Goal: Communication & Community: Answer question/provide support

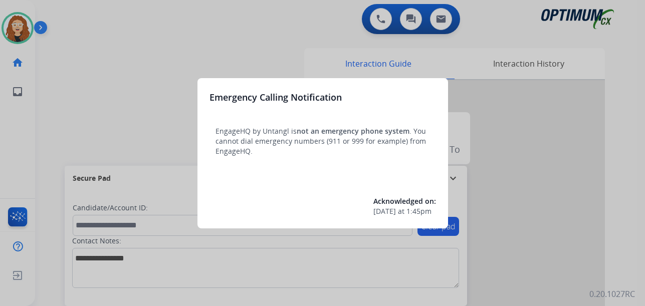
click at [154, 37] on div at bounding box center [322, 153] width 645 height 306
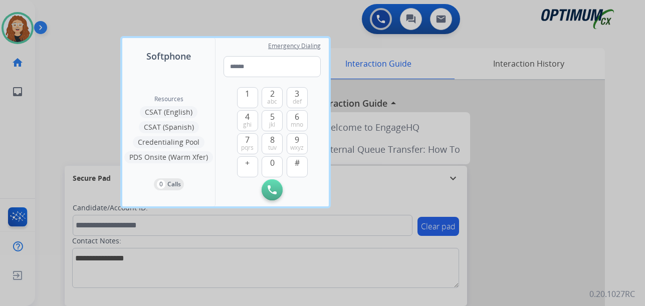
click at [93, 40] on div at bounding box center [322, 153] width 645 height 306
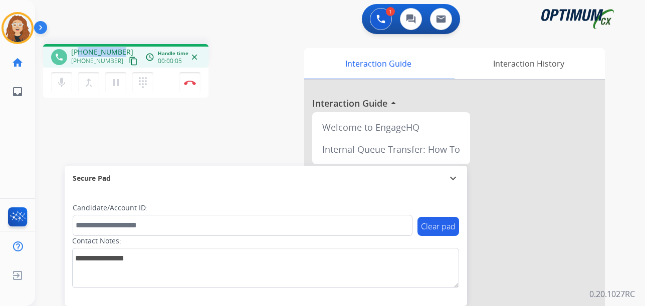
drag, startPoint x: 79, startPoint y: 52, endPoint x: 123, endPoint y: 48, distance: 43.8
click at [123, 45] on div "phone [PHONE_NUMBER] [PHONE_NUMBER] content_copy access_time Call metrics Queue…" at bounding box center [125, 56] width 165 height 24
copy span "9292164638"
click at [188, 87] on button "Disconnect" at bounding box center [189, 82] width 21 height 21
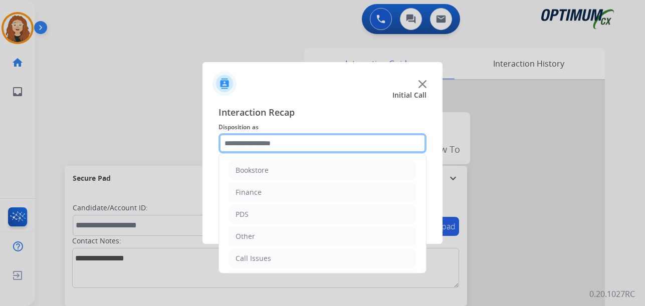
click at [250, 143] on input "text" at bounding box center [323, 143] width 208 height 20
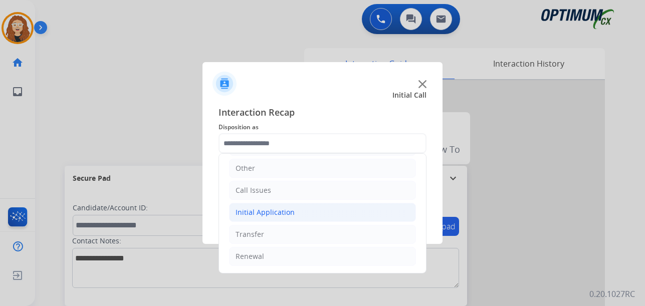
click at [282, 213] on div "Initial Application" at bounding box center [265, 212] width 59 height 10
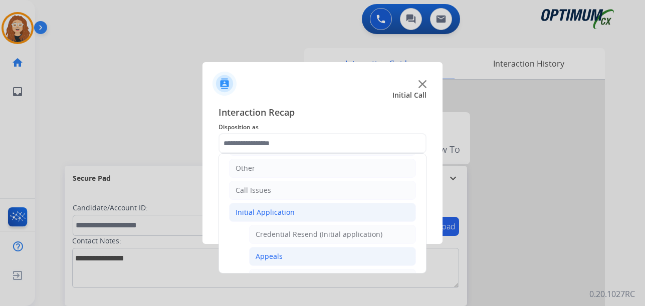
click at [295, 257] on li "Appeals" at bounding box center [332, 256] width 167 height 19
type input "*******"
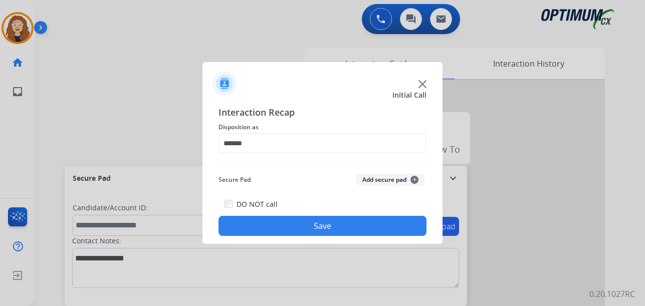
click at [307, 226] on button "Save" at bounding box center [323, 226] width 208 height 20
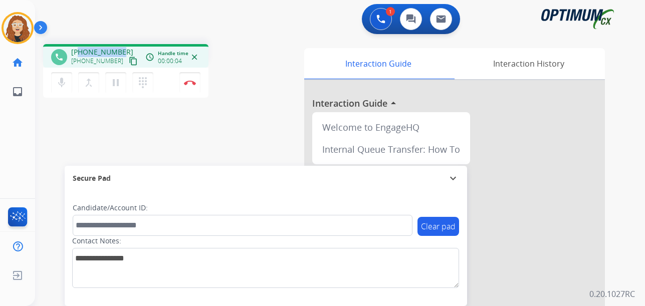
drag, startPoint x: 79, startPoint y: 49, endPoint x: 121, endPoint y: 41, distance: 42.9
click at [121, 41] on div "phone [PHONE_NUMBER] [PHONE_NUMBER] content_copy access_time Call metrics Queue…" at bounding box center [328, 245] width 586 height 418
copy span "7037084223"
click at [194, 88] on button "Disconnect" at bounding box center [189, 82] width 21 height 21
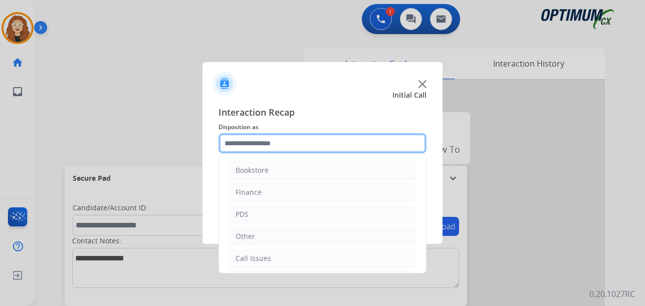
click at [273, 140] on input "text" at bounding box center [323, 143] width 208 height 20
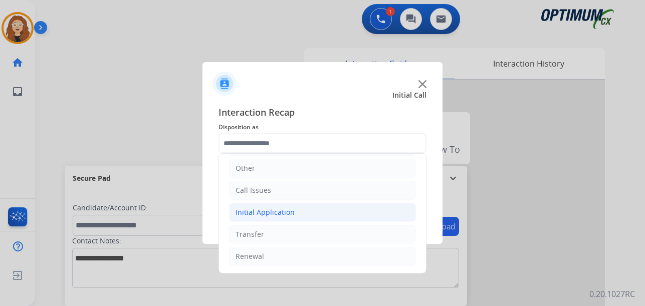
click at [284, 217] on div "Initial Application" at bounding box center [265, 212] width 59 height 10
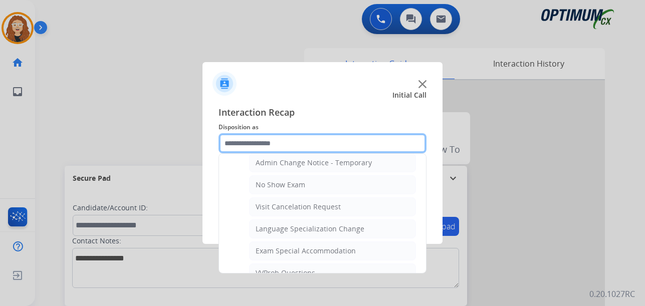
scroll to position [440, 0]
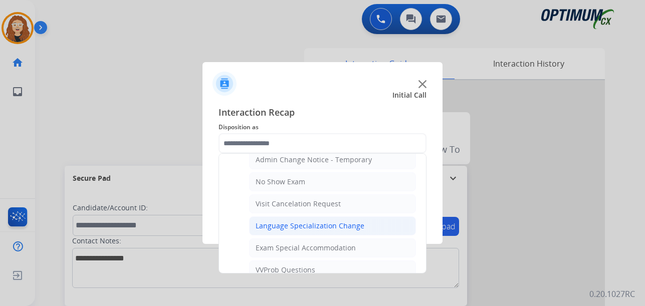
click at [354, 225] on div "Language Specialization Change" at bounding box center [310, 226] width 109 height 10
type input "**********"
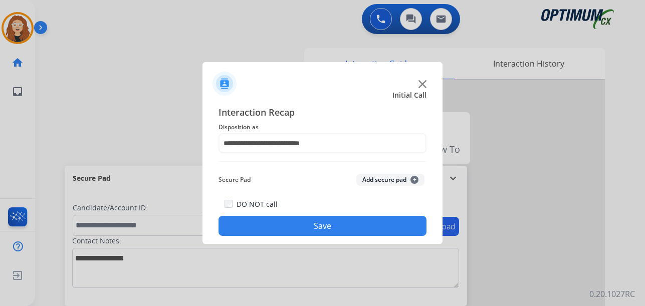
drag, startPoint x: 347, startPoint y: 226, endPoint x: 342, endPoint y: 222, distance: 6.0
click at [346, 225] on button "Save" at bounding box center [323, 226] width 208 height 20
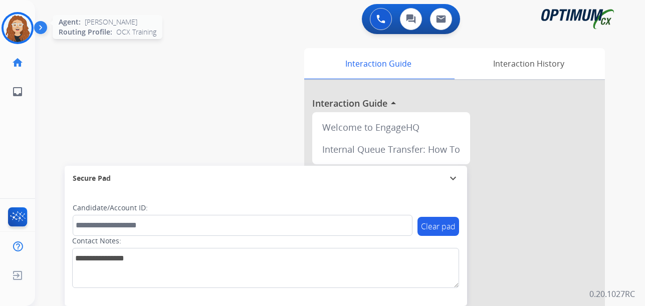
click at [20, 26] on img at bounding box center [18, 28] width 28 height 28
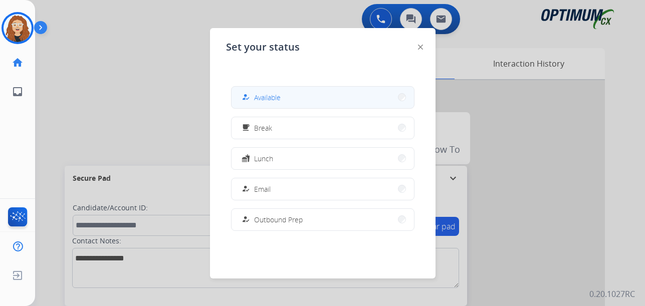
click at [302, 97] on button "how_to_reg Available" at bounding box center [323, 98] width 182 height 22
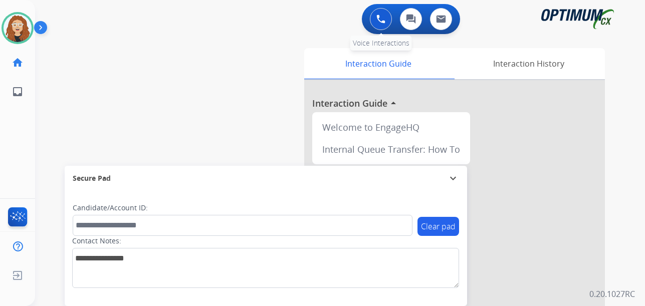
click at [378, 20] on img at bounding box center [380, 19] width 9 height 9
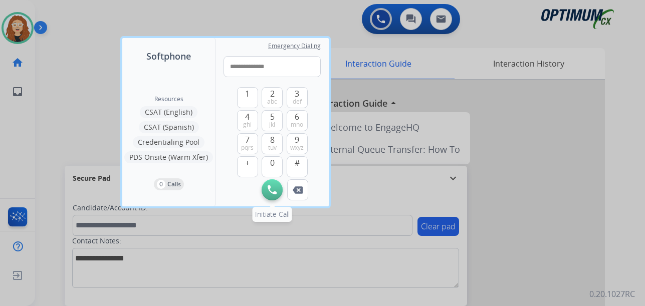
type input "**********"
click at [276, 189] on img at bounding box center [272, 189] width 9 height 9
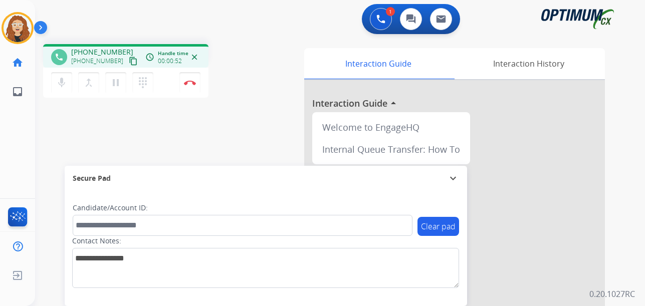
click at [51, 135] on div "phone [PHONE_NUMBER] [PHONE_NUMBER] content_copy access_time Call metrics Queue…" at bounding box center [328, 245] width 586 height 418
click at [191, 82] on img at bounding box center [190, 82] width 12 height 5
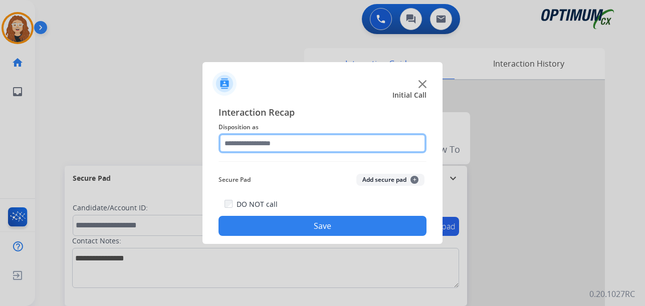
click at [251, 145] on input "text" at bounding box center [323, 143] width 208 height 20
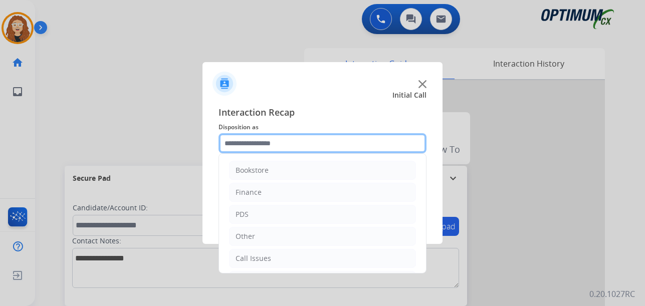
scroll to position [68, 0]
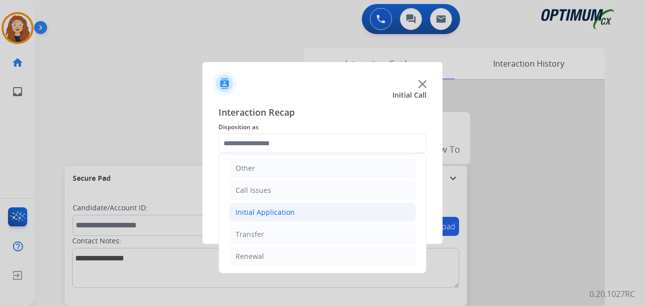
click at [275, 211] on div "Initial Application" at bounding box center [265, 212] width 59 height 10
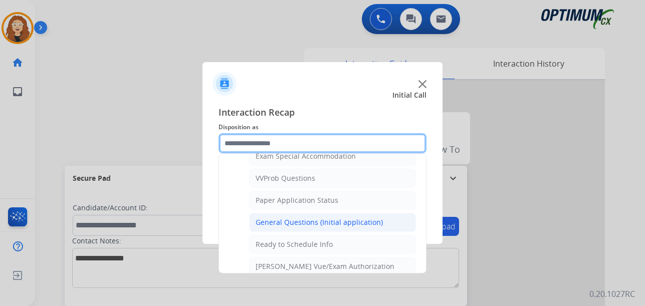
scroll to position [516, 0]
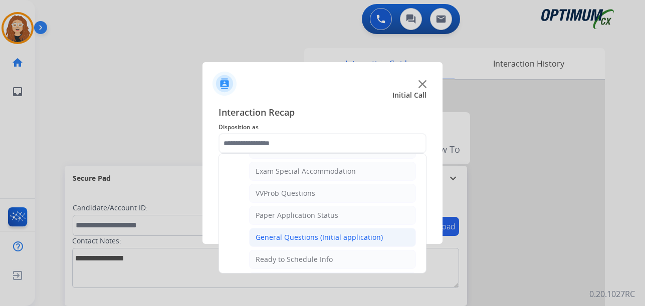
click at [367, 235] on div "General Questions (Initial application)" at bounding box center [319, 238] width 127 height 10
type input "**********"
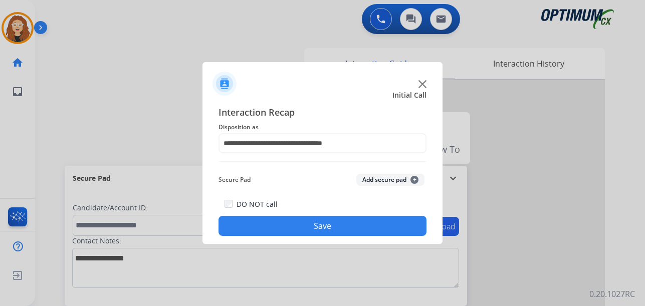
drag, startPoint x: 360, startPoint y: 230, endPoint x: 362, endPoint y: 222, distance: 8.8
click at [360, 229] on button "Save" at bounding box center [323, 226] width 208 height 20
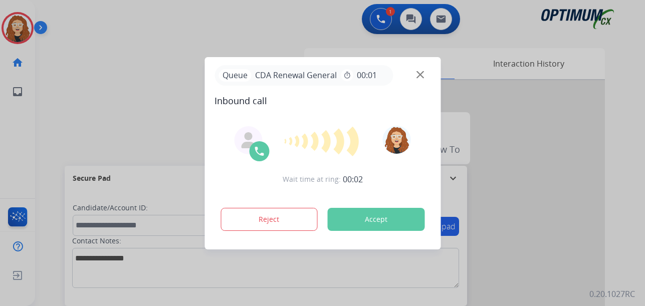
click at [163, 51] on div at bounding box center [322, 153] width 645 height 306
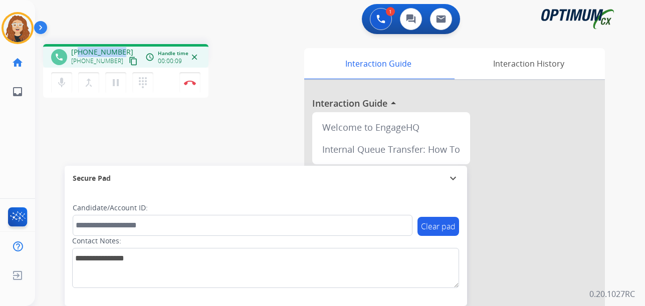
drag, startPoint x: 81, startPoint y: 49, endPoint x: 120, endPoint y: 49, distance: 39.1
click at [120, 49] on div "[PHONE_NUMBER] [PHONE_NUMBER] content_copy" at bounding box center [105, 57] width 68 height 20
copy span "5712780179"
click at [56, 191] on div "phone [PHONE_NUMBER] [PHONE_NUMBER] content_copy access_time Call metrics Queue…" at bounding box center [328, 245] width 586 height 418
click at [190, 82] on img at bounding box center [190, 82] width 12 height 5
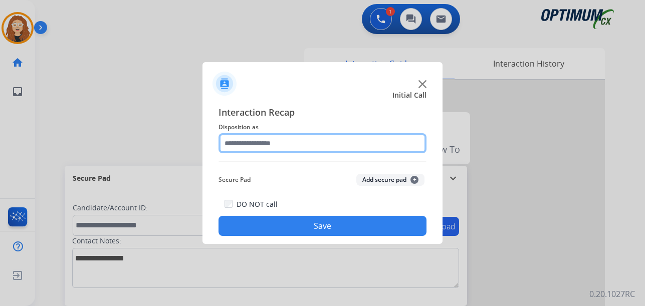
click at [262, 145] on input "text" at bounding box center [323, 143] width 208 height 20
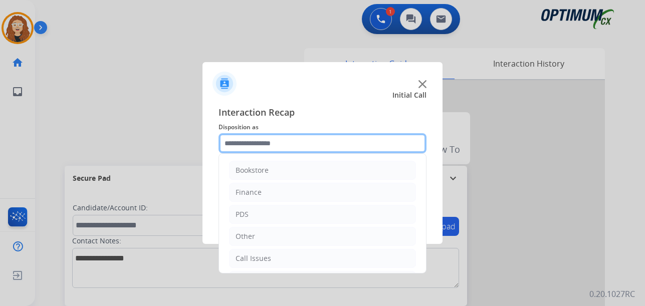
scroll to position [68, 0]
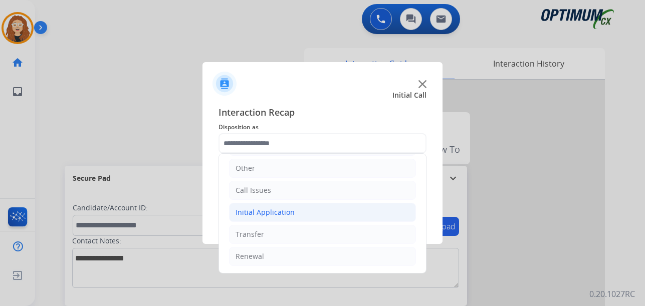
click at [281, 215] on div "Initial Application" at bounding box center [265, 212] width 59 height 10
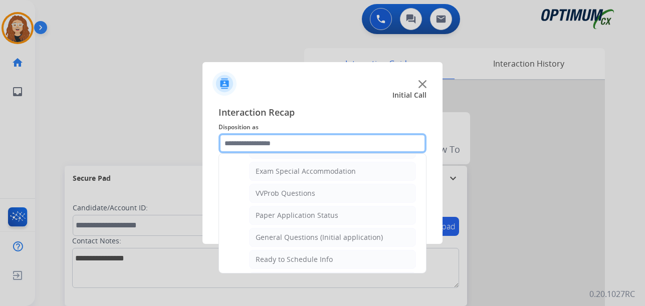
scroll to position [519, 0]
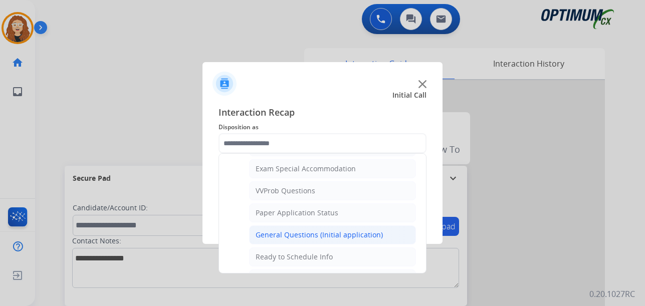
click at [357, 232] on div "General Questions (Initial application)" at bounding box center [319, 235] width 127 height 10
type input "**********"
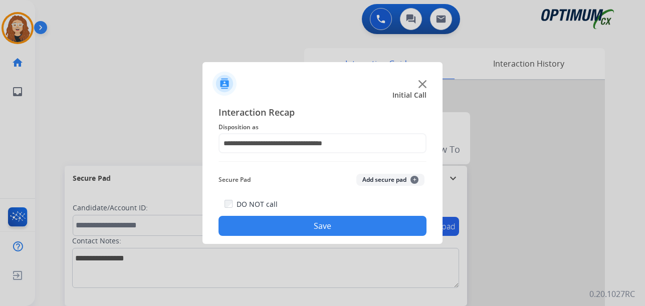
click at [351, 232] on button "Save" at bounding box center [323, 226] width 208 height 20
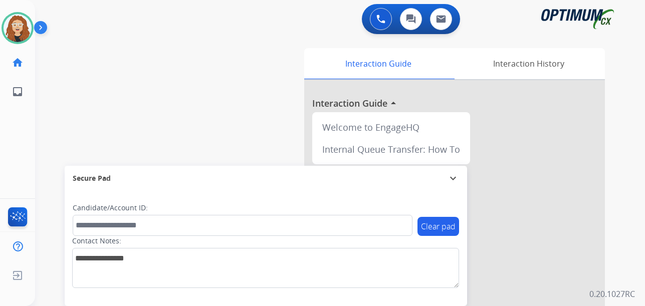
click at [43, 152] on div "swap_horiz Break voice bridge close_fullscreen Connect 3-Way Call merge_type Se…" at bounding box center [328, 245] width 586 height 418
click at [16, 35] on img at bounding box center [18, 28] width 28 height 28
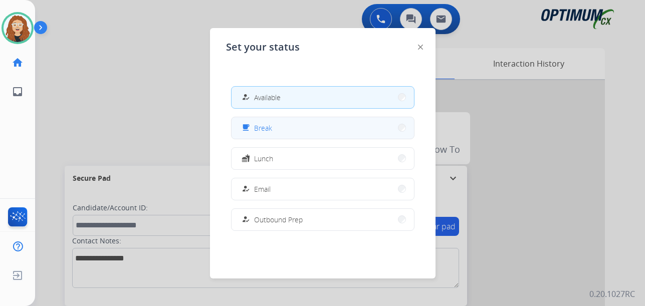
click at [285, 129] on button "free_breakfast Break" at bounding box center [323, 128] width 182 height 22
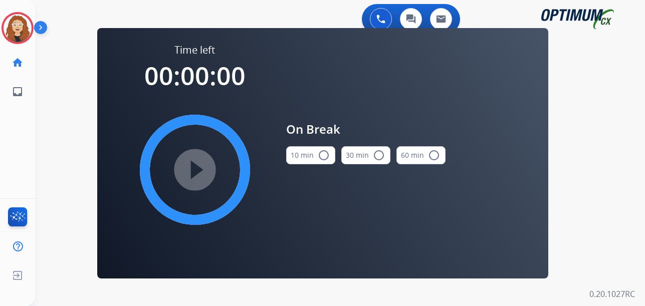
drag, startPoint x: 324, startPoint y: 157, endPoint x: 274, endPoint y: 173, distance: 52.5
click at [323, 157] on mat-icon "radio_button_unchecked" at bounding box center [324, 155] width 12 height 12
drag, startPoint x: 190, startPoint y: 179, endPoint x: 109, endPoint y: 221, distance: 91.2
click at [190, 176] on mat-icon "play_circle_filled" at bounding box center [195, 170] width 12 height 12
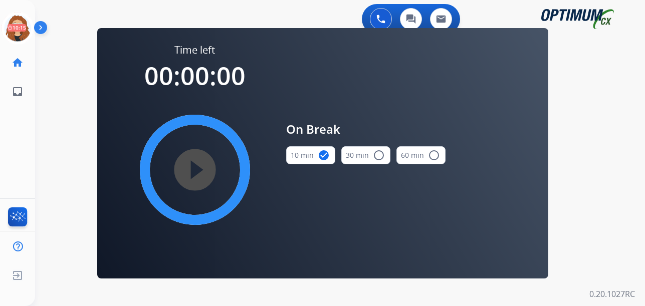
click at [40, 118] on div "0 Voice Interactions 0 Chat Interactions 0 Email Interactions swap_horiz Break …" at bounding box center [340, 153] width 610 height 306
click at [19, 33] on icon at bounding box center [18, 28] width 33 height 33
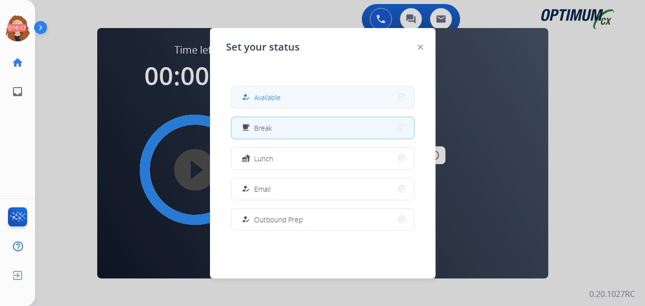
click at [263, 100] on span "Available" at bounding box center [267, 97] width 27 height 11
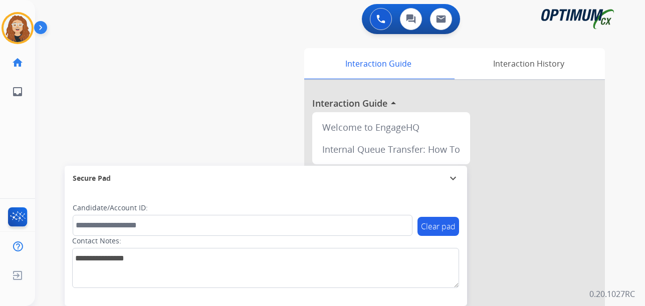
click at [44, 147] on div "swap_horiz Break voice bridge close_fullscreen Connect 3-Way Call merge_type Se…" at bounding box center [328, 245] width 586 height 418
click at [376, 22] on button at bounding box center [381, 19] width 22 height 22
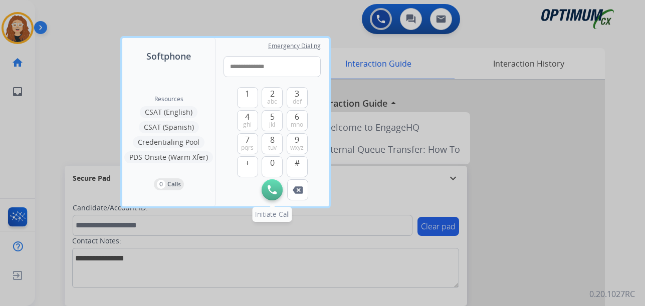
type input "**********"
click at [272, 189] on img at bounding box center [272, 189] width 9 height 9
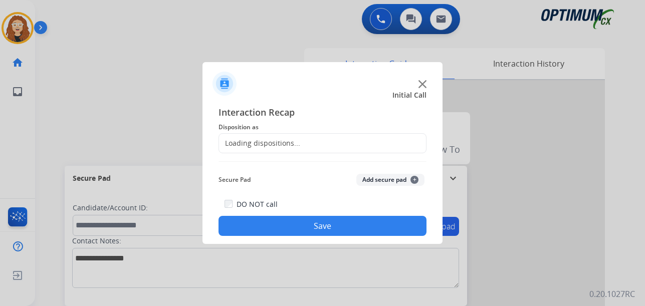
click at [193, 86] on div at bounding box center [322, 153] width 645 height 306
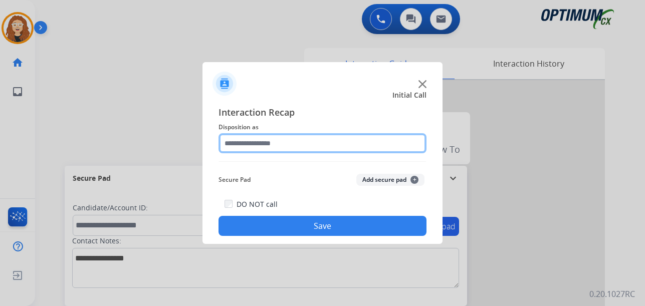
click at [248, 141] on input "text" at bounding box center [323, 143] width 208 height 20
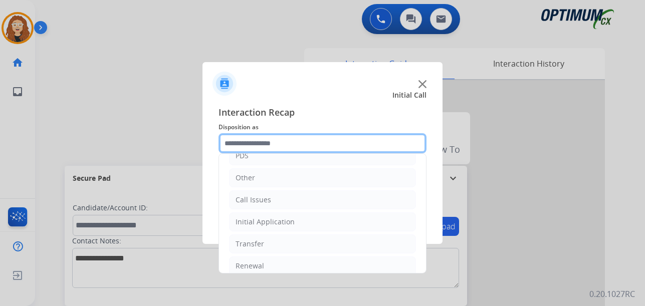
scroll to position [68, 0]
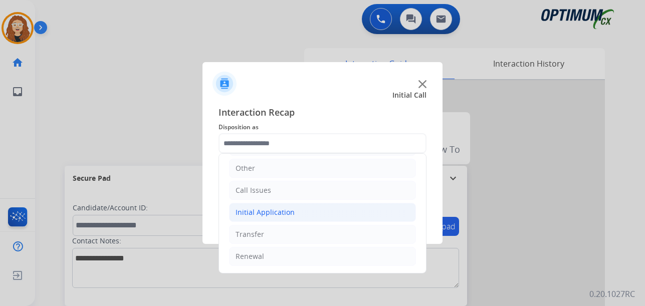
click at [300, 214] on li "Initial Application" at bounding box center [322, 212] width 187 height 19
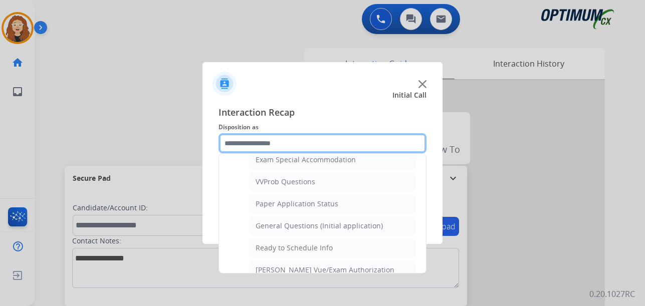
scroll to position [531, 0]
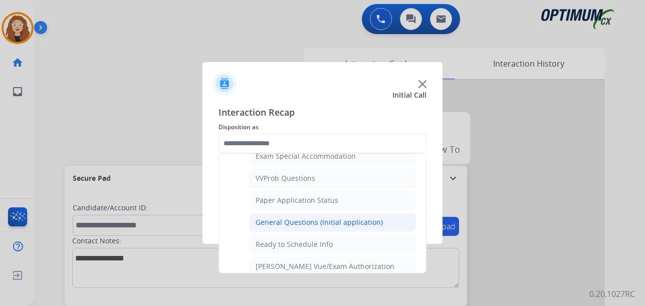
click at [352, 220] on div "General Questions (Initial application)" at bounding box center [319, 222] width 127 height 10
type input "**********"
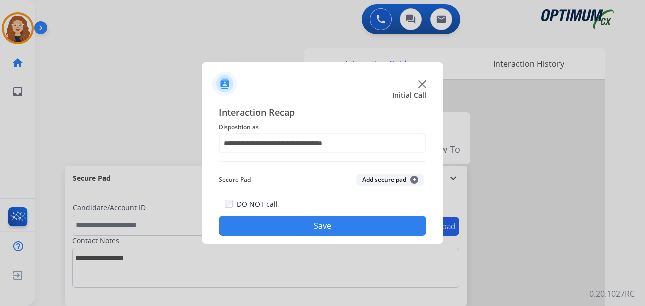
click at [350, 223] on button "Save" at bounding box center [323, 226] width 208 height 20
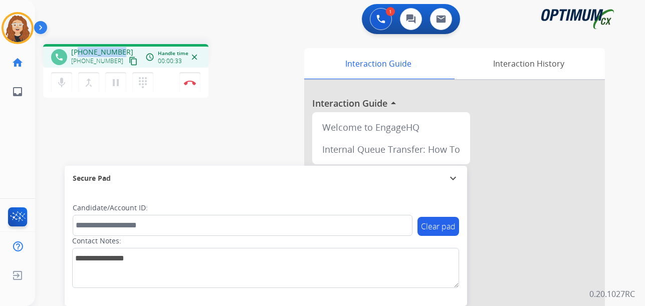
drag, startPoint x: 80, startPoint y: 52, endPoint x: 121, endPoint y: 48, distance: 41.8
click at [121, 48] on div "[PHONE_NUMBER] [PHONE_NUMBER] content_copy" at bounding box center [105, 57] width 68 height 20
copy span "4705365458"
click at [191, 85] on button "Disconnect" at bounding box center [189, 82] width 21 height 21
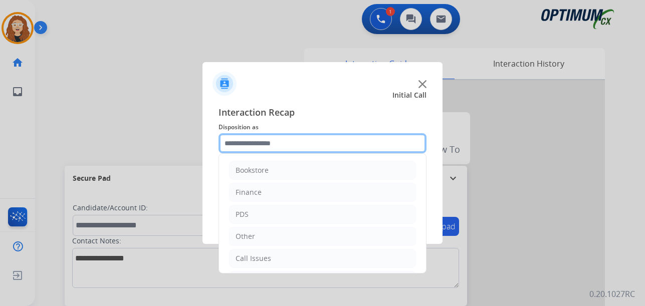
click at [282, 146] on input "text" at bounding box center [323, 143] width 208 height 20
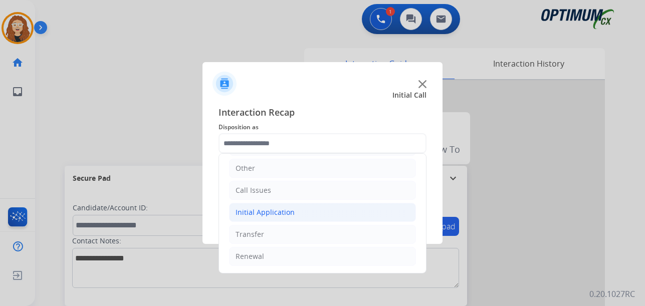
click at [265, 215] on div "Initial Application" at bounding box center [265, 212] width 59 height 10
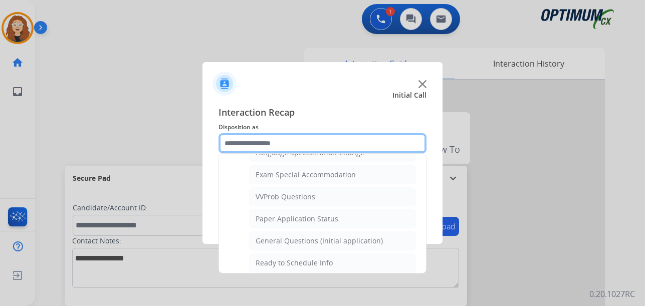
scroll to position [537, 0]
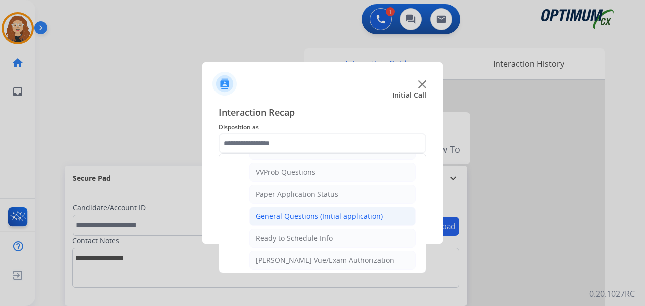
click at [358, 220] on div "General Questions (Initial application)" at bounding box center [319, 216] width 127 height 10
type input "**********"
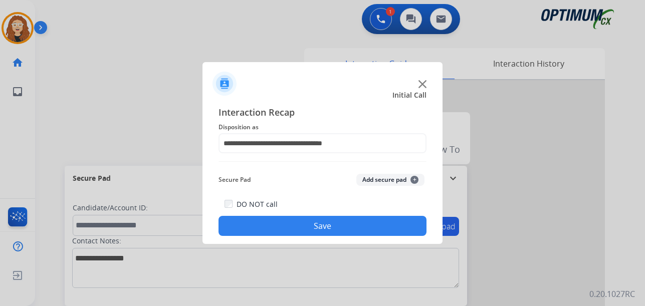
click at [358, 220] on button "Save" at bounding box center [323, 226] width 208 height 20
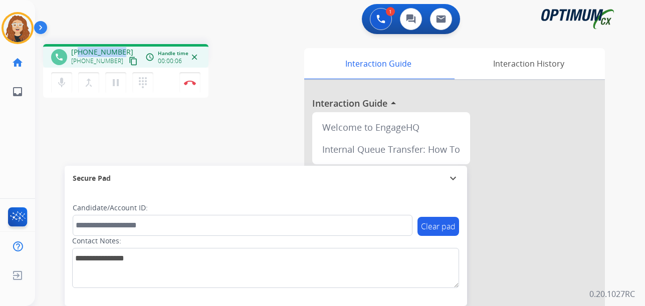
drag, startPoint x: 79, startPoint y: 54, endPoint x: 120, endPoint y: 52, distance: 41.2
click at [120, 52] on div "[PHONE_NUMBER] [PHONE_NUMBER] content_copy" at bounding box center [105, 57] width 68 height 20
copy span "9172256986"
click at [193, 86] on button "Disconnect" at bounding box center [189, 82] width 21 height 21
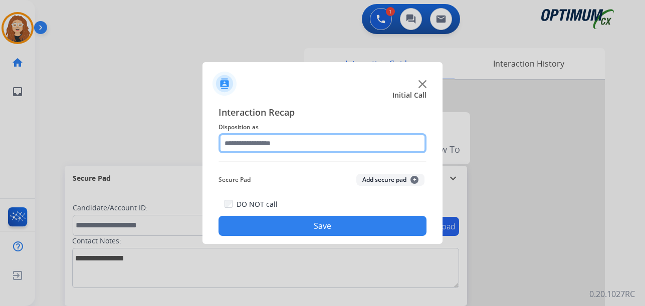
click at [259, 144] on input "text" at bounding box center [323, 143] width 208 height 20
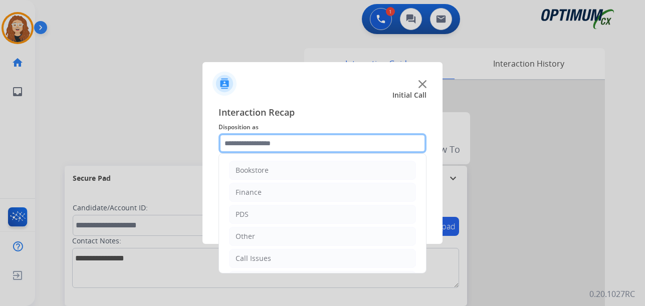
scroll to position [68, 0]
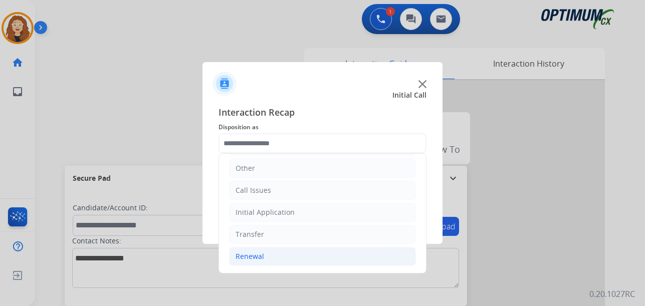
click at [290, 257] on li "Renewal" at bounding box center [322, 256] width 187 height 19
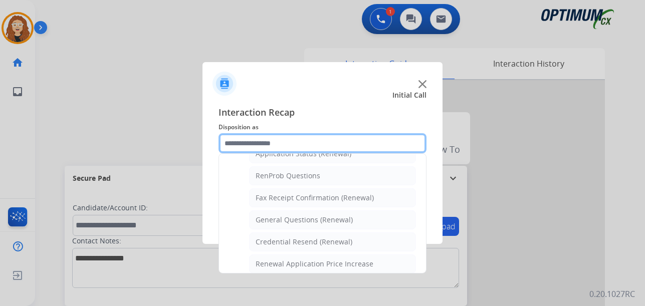
scroll to position [260, 0]
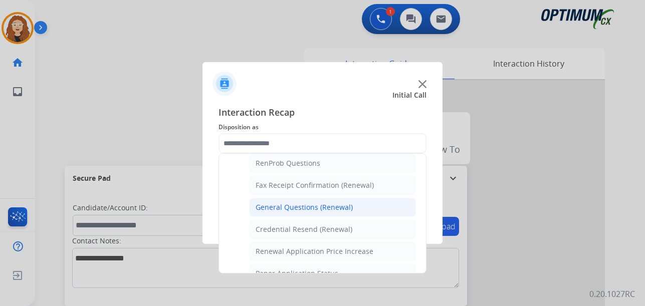
click at [359, 209] on li "General Questions (Renewal)" at bounding box center [332, 207] width 167 height 19
type input "**********"
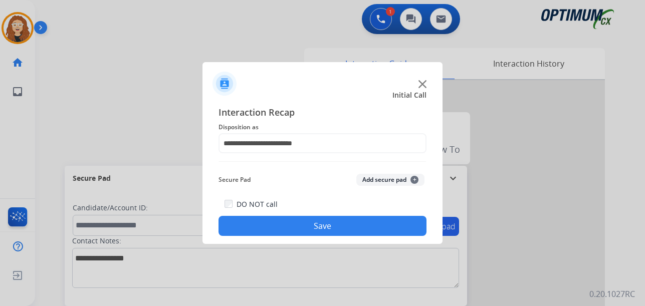
click at [345, 226] on button "Save" at bounding box center [323, 226] width 208 height 20
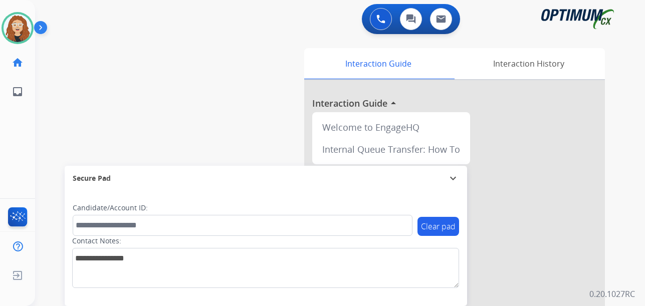
click at [43, 170] on div "swap_horiz Break voice bridge close_fullscreen Connect 3-Way Call merge_type Se…" at bounding box center [328, 245] width 586 height 418
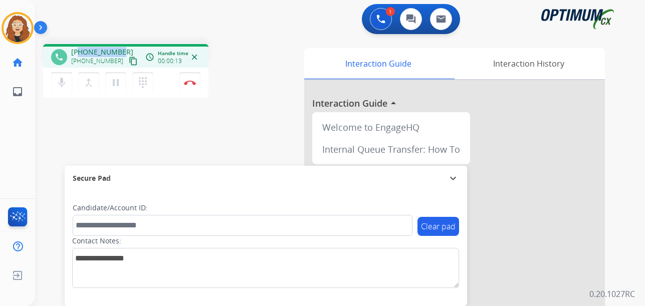
drag, startPoint x: 79, startPoint y: 52, endPoint x: 123, endPoint y: 44, distance: 44.8
click at [123, 44] on div "phone [PHONE_NUMBER] [PHONE_NUMBER] content_copy access_time Call metrics Queue…" at bounding box center [125, 56] width 165 height 24
copy span "2244411134"
click at [192, 84] on img at bounding box center [190, 82] width 12 height 5
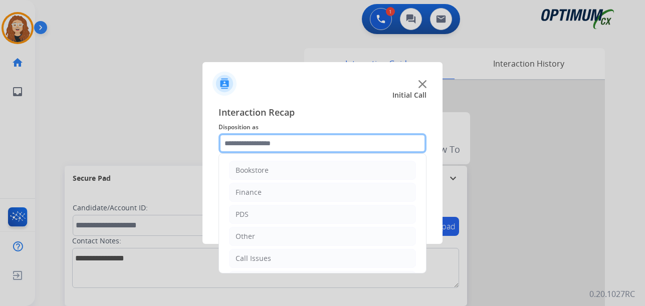
click at [272, 143] on input "text" at bounding box center [323, 143] width 208 height 20
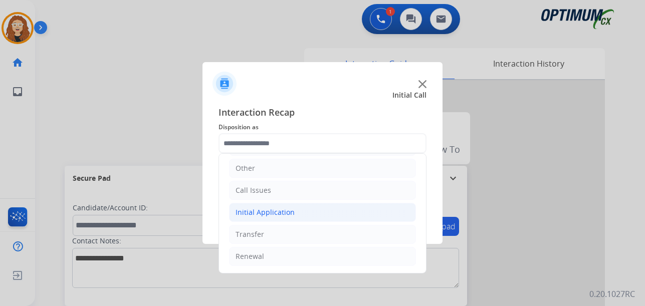
click at [306, 214] on li "Initial Application" at bounding box center [322, 212] width 187 height 19
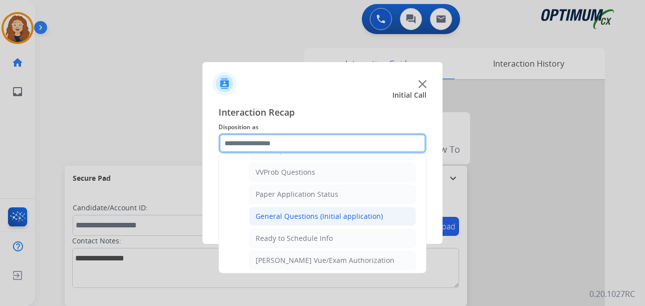
scroll to position [531, 0]
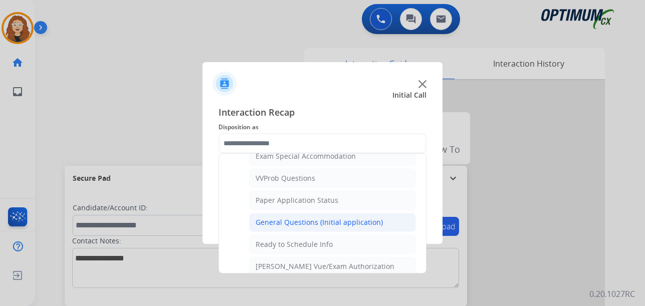
click at [361, 223] on div "General Questions (Initial application)" at bounding box center [319, 222] width 127 height 10
type input "**********"
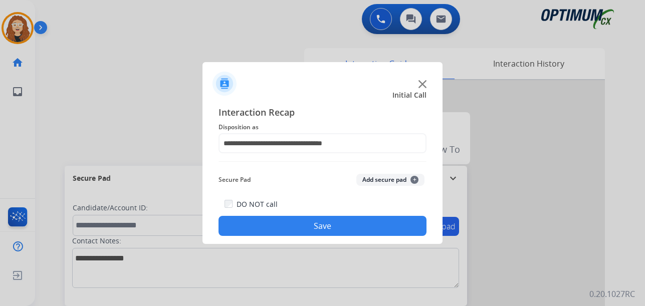
click at [361, 223] on button "Save" at bounding box center [323, 226] width 208 height 20
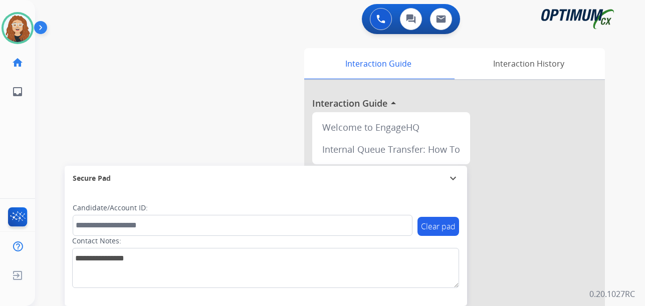
click at [43, 142] on div "swap_horiz Break voice bridge close_fullscreen Connect 3-Way Call merge_type Se…" at bounding box center [328, 245] width 586 height 418
click at [45, 177] on div "swap_horiz Break voice bridge close_fullscreen Connect 3-Way Call merge_type Se…" at bounding box center [328, 245] width 586 height 418
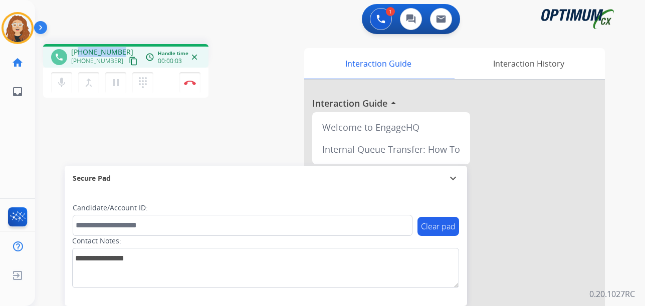
drag, startPoint x: 80, startPoint y: 50, endPoint x: 124, endPoint y: 49, distance: 44.6
click at [124, 49] on div "[PHONE_NUMBER] [PHONE_NUMBER] content_copy" at bounding box center [105, 57] width 68 height 20
copy span "8706373563"
click at [193, 85] on button "Disconnect" at bounding box center [189, 82] width 21 height 21
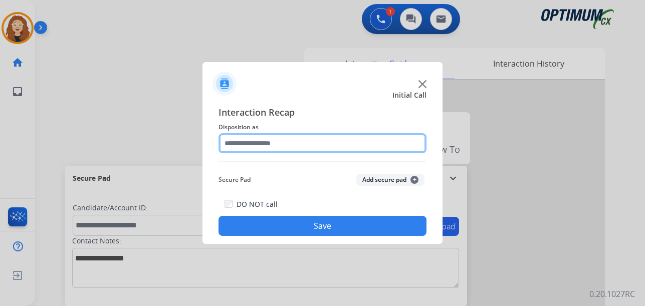
click at [249, 140] on input "text" at bounding box center [323, 143] width 208 height 20
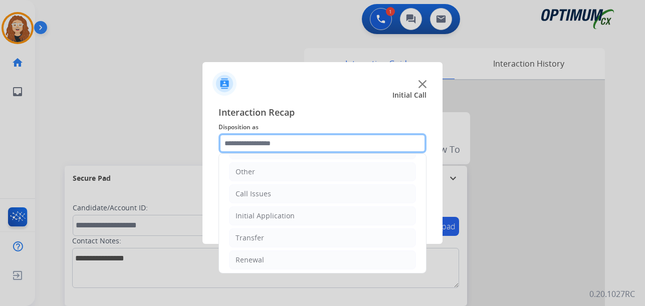
scroll to position [68, 0]
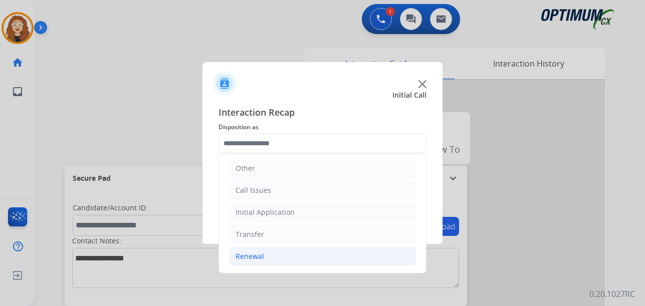
click at [309, 257] on li "Renewal" at bounding box center [322, 256] width 187 height 19
click at [328, 207] on li "Initial Application" at bounding box center [322, 212] width 187 height 19
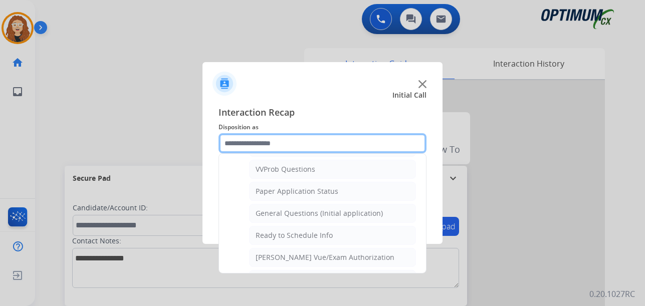
scroll to position [543, 0]
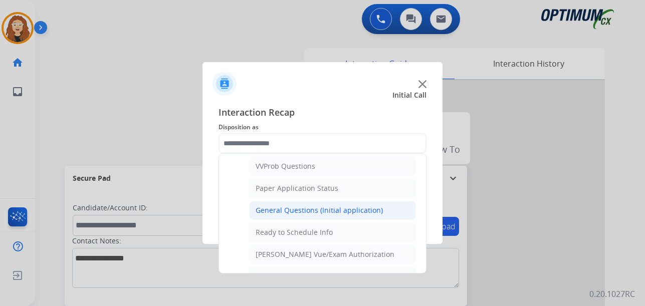
click at [358, 213] on div "General Questions (Initial application)" at bounding box center [319, 210] width 127 height 10
type input "**********"
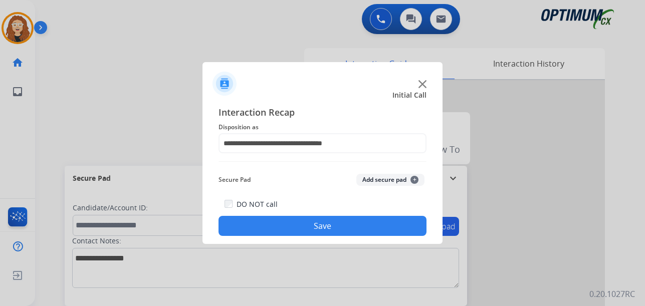
drag, startPoint x: 353, startPoint y: 228, endPoint x: 284, endPoint y: 192, distance: 78.2
click at [353, 227] on button "Save" at bounding box center [323, 226] width 208 height 20
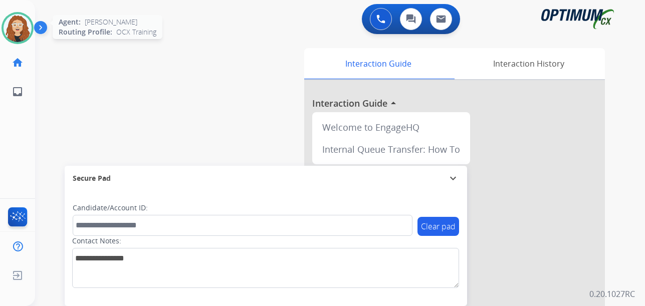
click at [19, 27] on img at bounding box center [18, 28] width 28 height 28
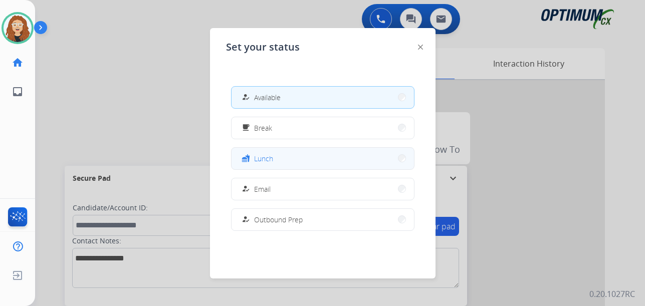
click at [330, 162] on button "fastfood Lunch" at bounding box center [323, 159] width 182 height 22
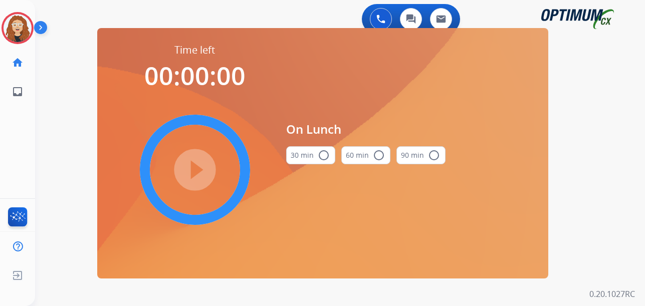
click at [322, 157] on mat-icon "radio_button_unchecked" at bounding box center [324, 155] width 12 height 12
click at [192, 167] on mat-icon "play_circle_filled" at bounding box center [195, 170] width 12 height 12
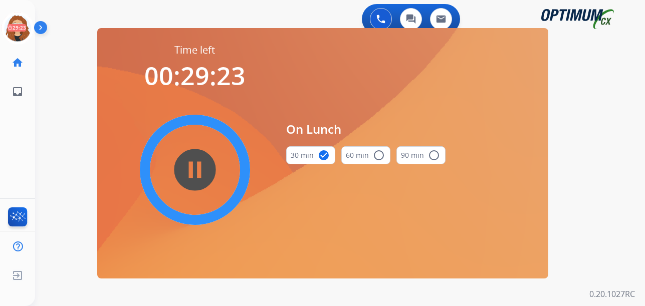
click at [42, 154] on div "0 Voice Interactions 0 Chat Interactions 0 Email Interactions swap_horiz Break …" at bounding box center [340, 153] width 610 height 306
click at [53, 140] on div "0 Voice Interactions 0 Chat Interactions 0 Email Interactions swap_horiz Break …" at bounding box center [340, 153] width 610 height 306
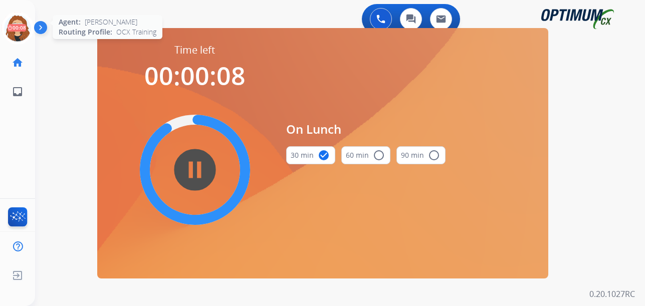
click at [25, 27] on icon at bounding box center [18, 28] width 33 height 33
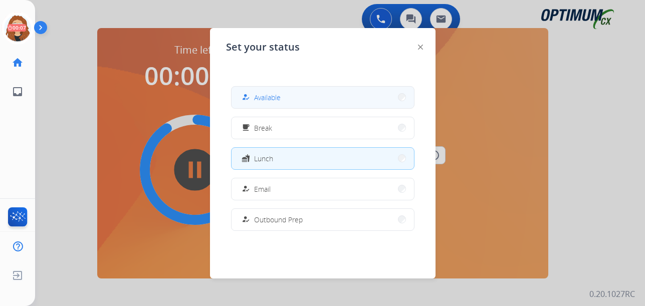
click at [324, 102] on button "how_to_reg Available" at bounding box center [323, 98] width 182 height 22
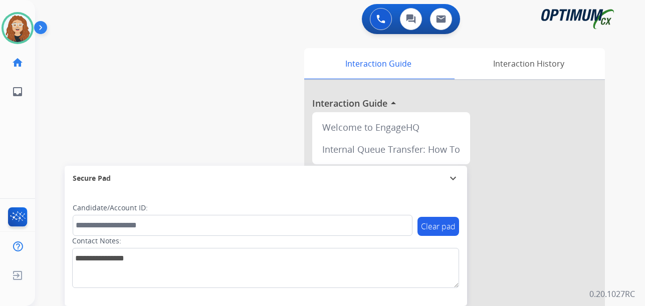
click at [49, 177] on div "swap_horiz Break voice bridge close_fullscreen Connect 3-Way Call merge_type Se…" at bounding box center [328, 245] width 586 height 418
click at [56, 129] on div "swap_horiz Break voice bridge close_fullscreen Connect 3-Way Call merge_type Se…" at bounding box center [328, 245] width 586 height 418
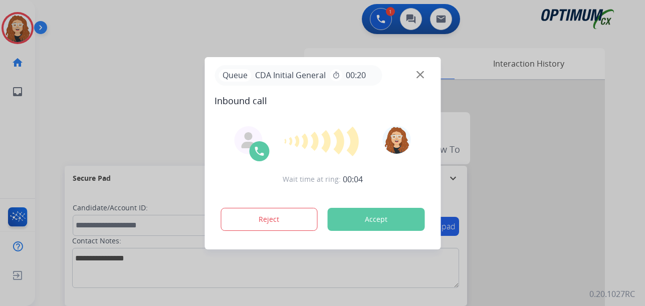
click at [52, 153] on div at bounding box center [322, 153] width 645 height 306
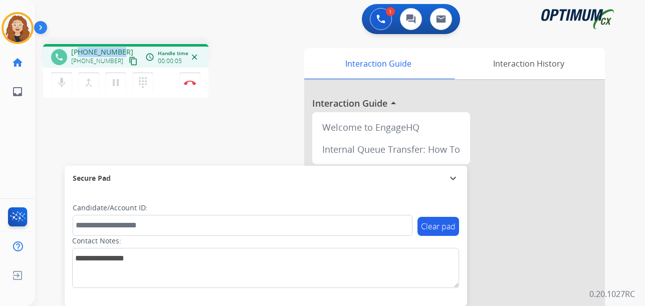
drag, startPoint x: 79, startPoint y: 49, endPoint x: 120, endPoint y: 46, distance: 41.2
click at [120, 46] on div "phone [PHONE_NUMBER] [PHONE_NUMBER] content_copy access_time Call metrics Queue…" at bounding box center [125, 56] width 165 height 24
copy span "9287329510"
click at [192, 83] on img at bounding box center [190, 82] width 12 height 5
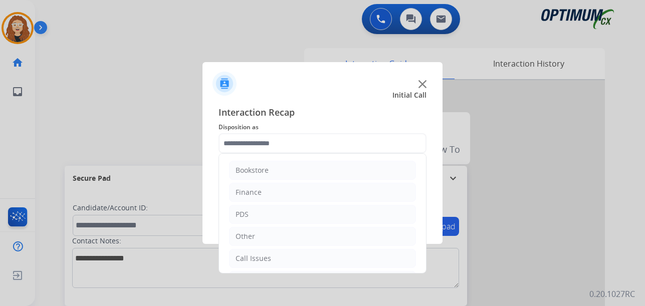
click at [267, 142] on input "text" at bounding box center [323, 143] width 208 height 20
click at [284, 209] on div "Initial Application" at bounding box center [265, 212] width 59 height 10
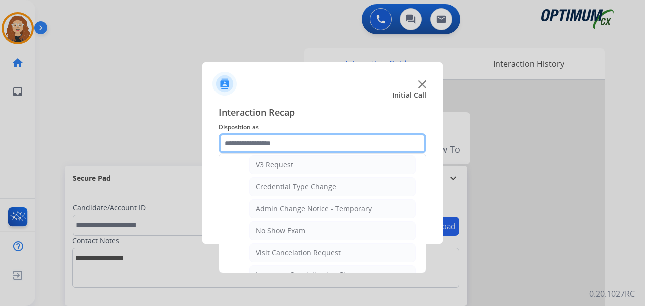
scroll to position [397, 0]
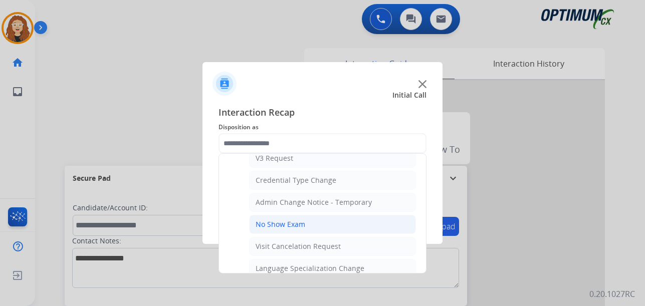
click at [365, 224] on li "No Show Exam" at bounding box center [332, 224] width 167 height 19
type input "**********"
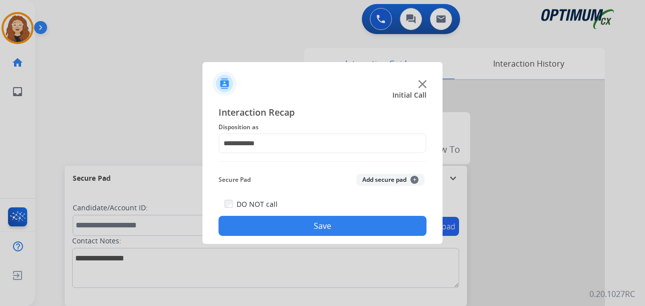
click at [359, 224] on button "Save" at bounding box center [323, 226] width 208 height 20
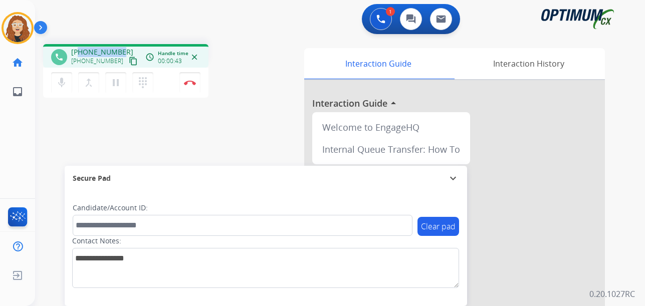
drag, startPoint x: 79, startPoint y: 51, endPoint x: 113, endPoint y: 47, distance: 34.9
click at [122, 49] on div "[PHONE_NUMBER] [PHONE_NUMBER] content_copy" at bounding box center [105, 57] width 68 height 20
copy span "7875999086"
click at [193, 86] on button "Disconnect" at bounding box center [189, 82] width 21 height 21
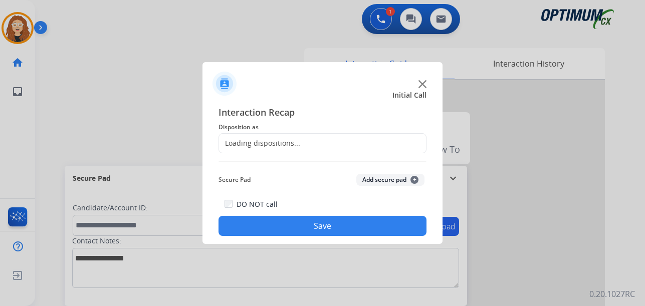
click at [259, 142] on div "Loading dispositions..." at bounding box center [259, 143] width 81 height 10
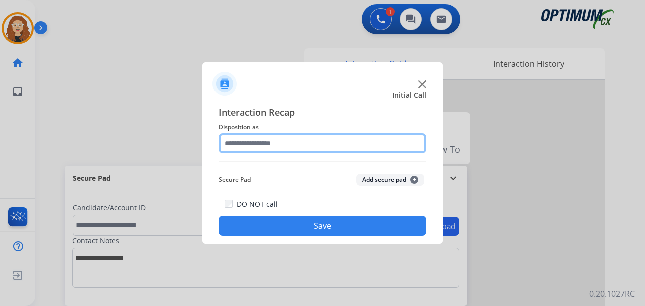
click at [267, 143] on input "text" at bounding box center [323, 143] width 208 height 20
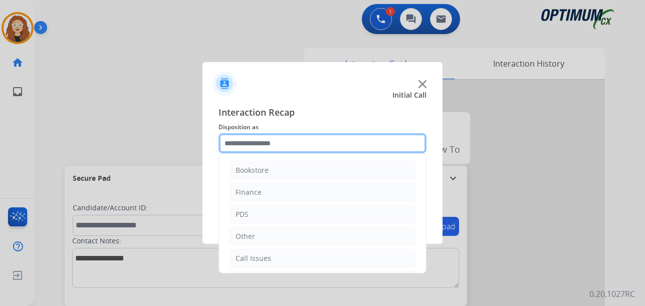
scroll to position [68, 0]
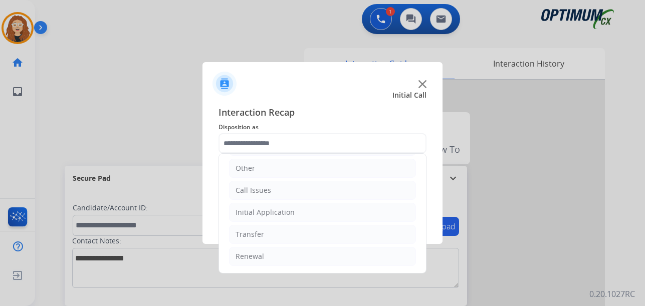
drag, startPoint x: 302, startPoint y: 207, endPoint x: 326, endPoint y: 224, distance: 29.2
click at [302, 208] on li "Initial Application" at bounding box center [322, 212] width 187 height 19
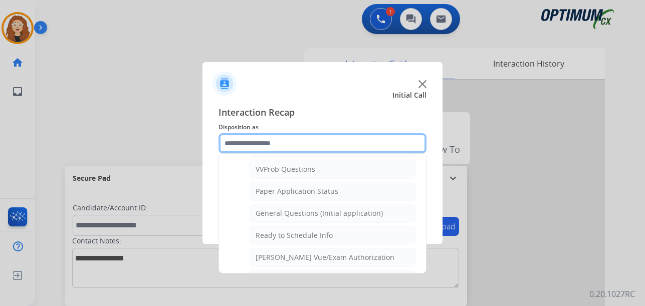
scroll to position [571, 0]
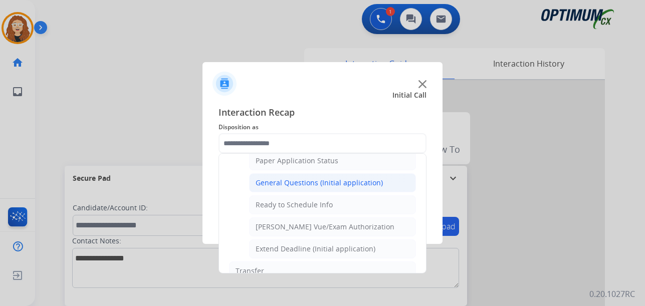
click at [352, 185] on div "General Questions (Initial application)" at bounding box center [319, 183] width 127 height 10
type input "**********"
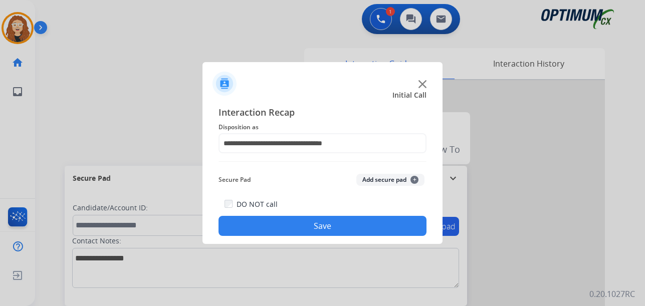
drag, startPoint x: 334, startPoint y: 229, endPoint x: 250, endPoint y: 99, distance: 154.7
click at [334, 228] on button "Save" at bounding box center [323, 226] width 208 height 20
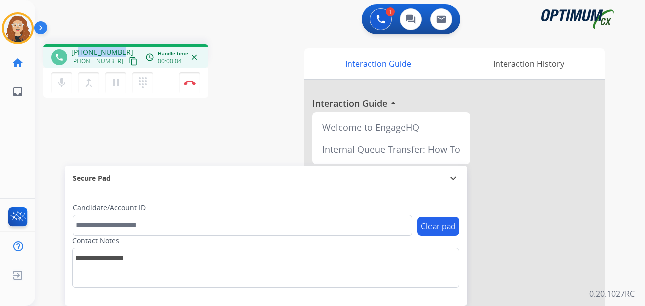
drag, startPoint x: 80, startPoint y: 50, endPoint x: 120, endPoint y: 48, distance: 40.1
click at [120, 48] on div "[PHONE_NUMBER] [PHONE_NUMBER] content_copy" at bounding box center [105, 57] width 68 height 20
click at [191, 85] on button "Disconnect" at bounding box center [189, 82] width 21 height 21
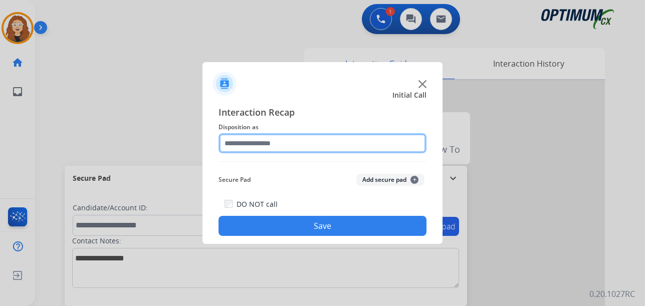
click at [255, 141] on input "text" at bounding box center [323, 143] width 208 height 20
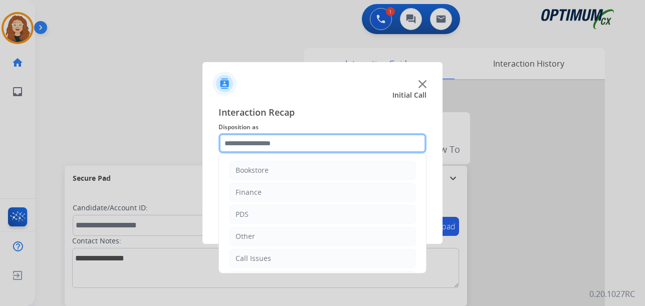
scroll to position [68, 0]
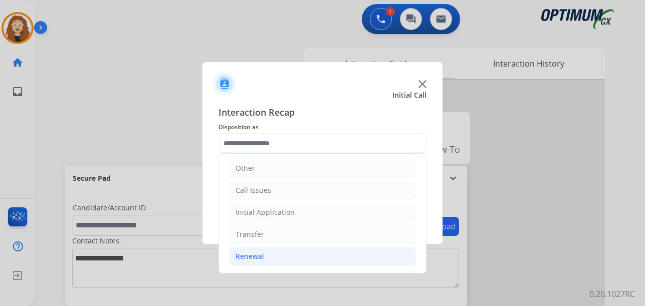
drag, startPoint x: 330, startPoint y: 261, endPoint x: 374, endPoint y: 249, distance: 46.1
click at [337, 261] on li "Renewal" at bounding box center [322, 256] width 187 height 19
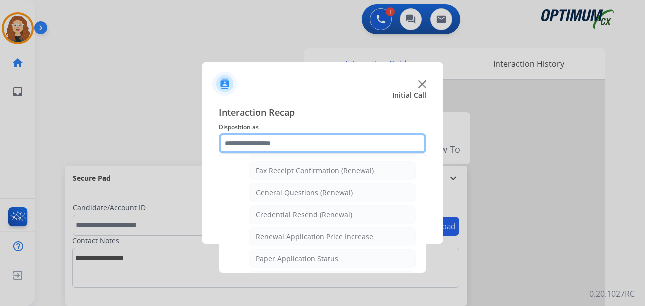
scroll to position [268, 0]
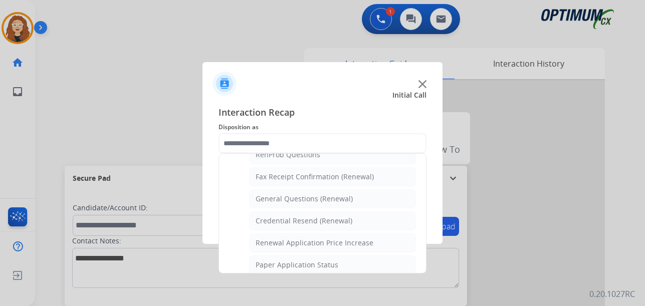
click at [367, 196] on li "General Questions (Renewal)" at bounding box center [332, 198] width 167 height 19
type input "**********"
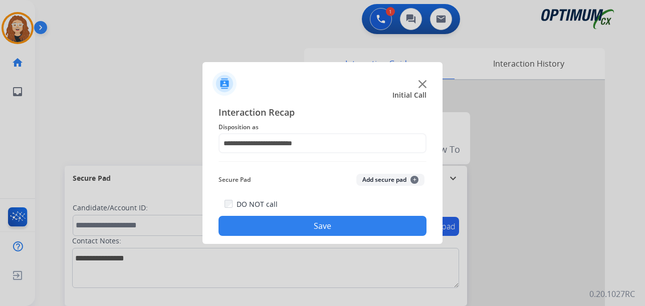
click at [351, 230] on button "Save" at bounding box center [323, 226] width 208 height 20
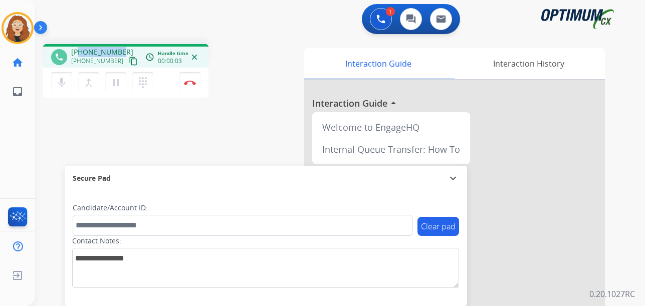
drag, startPoint x: 81, startPoint y: 52, endPoint x: 120, endPoint y: 52, distance: 39.6
click at [120, 52] on div "[PHONE_NUMBER] [PHONE_NUMBER] content_copy" at bounding box center [105, 57] width 68 height 20
click at [192, 86] on button "Disconnect" at bounding box center [189, 82] width 21 height 21
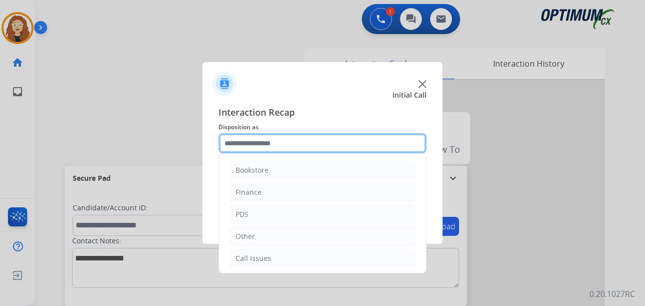
click at [275, 143] on input "text" at bounding box center [323, 143] width 208 height 20
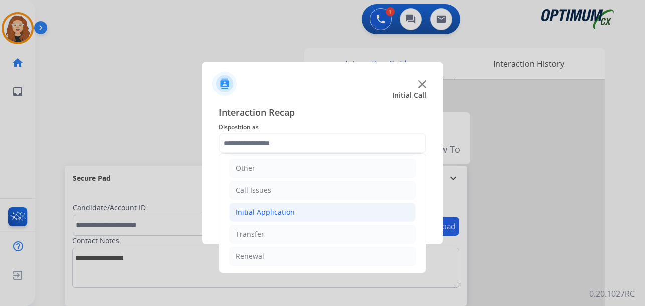
click at [300, 219] on li "Initial Application" at bounding box center [322, 212] width 187 height 19
drag, startPoint x: 418, startPoint y: 177, endPoint x: 419, endPoint y: 190, distance: 12.6
click at [419, 195] on div "Bookstore Finance PDS Other Call Issues Initial Application Credential Resend (…" at bounding box center [323, 213] width 208 height 120
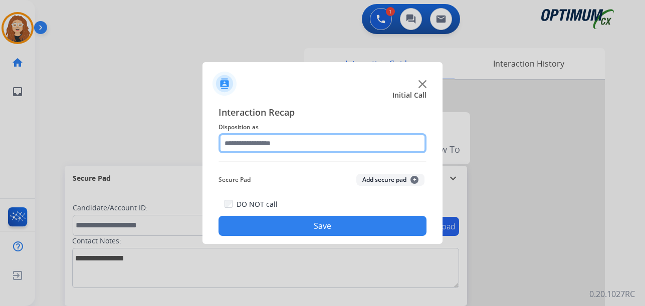
click at [285, 147] on input "text" at bounding box center [323, 143] width 208 height 20
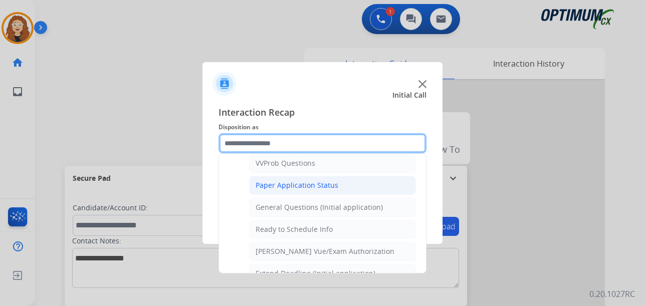
scroll to position [507, 0]
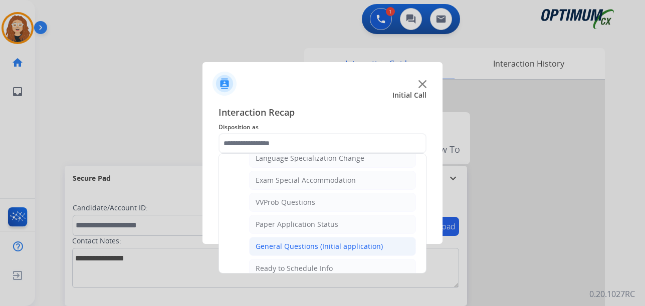
click at [337, 244] on div "General Questions (Initial application)" at bounding box center [319, 247] width 127 height 10
type input "**********"
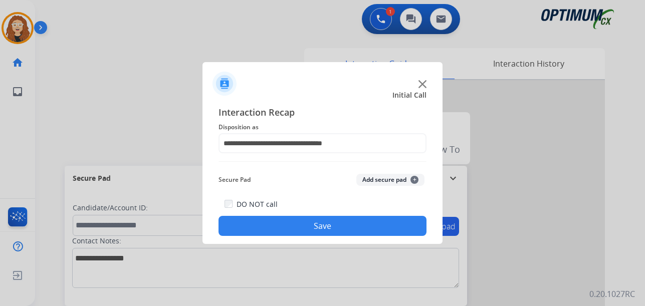
click at [324, 225] on button "Save" at bounding box center [323, 226] width 208 height 20
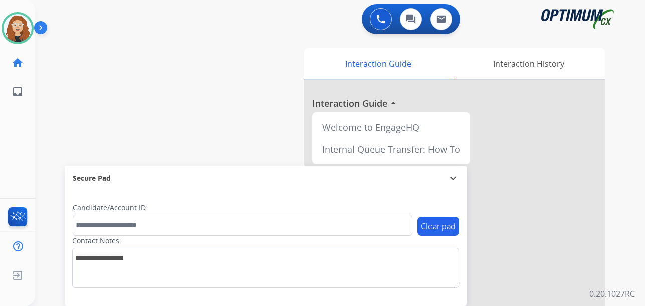
click at [46, 115] on div "swap_horiz Break voice bridge close_fullscreen Connect 3-Way Call merge_type Se…" at bounding box center [328, 245] width 586 height 418
click at [48, 144] on div "swap_horiz Break voice bridge close_fullscreen Connect 3-Way Call merge_type Se…" at bounding box center [328, 245] width 586 height 418
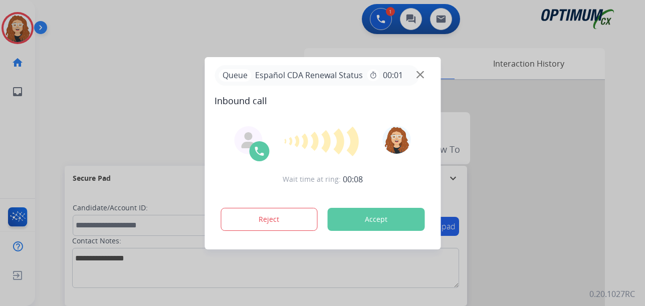
click at [122, 71] on div at bounding box center [322, 153] width 645 height 306
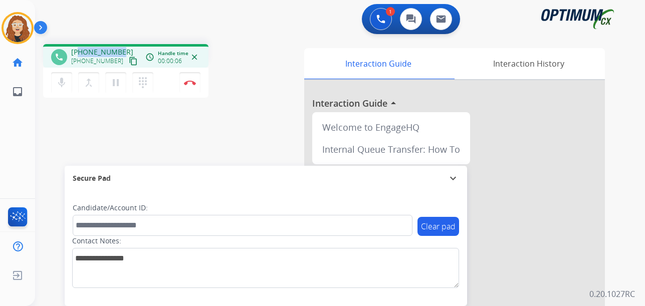
drag, startPoint x: 81, startPoint y: 52, endPoint x: 124, endPoint y: 50, distance: 43.2
click at [124, 50] on div "[PHONE_NUMBER] [PHONE_NUMBER] content_copy" at bounding box center [105, 57] width 68 height 20
click at [192, 86] on button "Disconnect" at bounding box center [189, 82] width 21 height 21
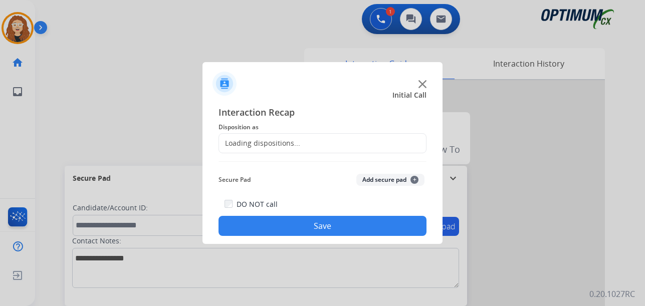
click at [253, 138] on div "Loading dispositions..." at bounding box center [259, 143] width 81 height 10
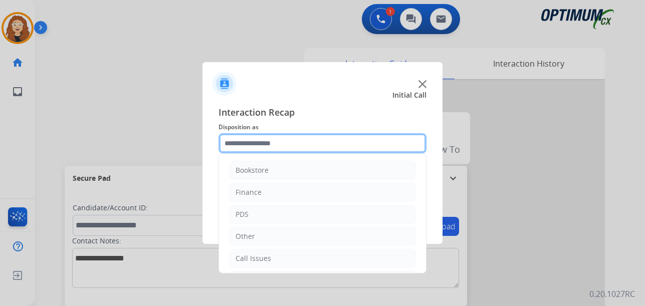
drag, startPoint x: 258, startPoint y: 140, endPoint x: 264, endPoint y: 142, distance: 6.2
click at [264, 142] on input "text" at bounding box center [323, 143] width 208 height 20
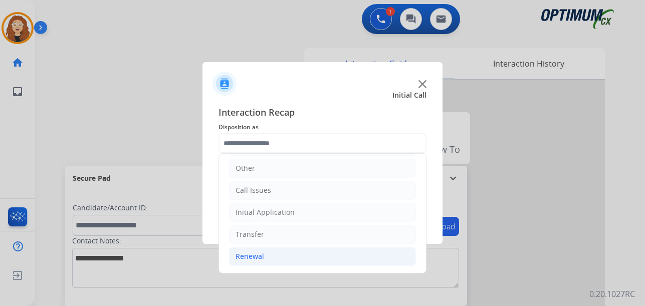
drag, startPoint x: 269, startPoint y: 256, endPoint x: 341, endPoint y: 266, distance: 73.4
click at [269, 256] on li "Renewal" at bounding box center [322, 256] width 187 height 19
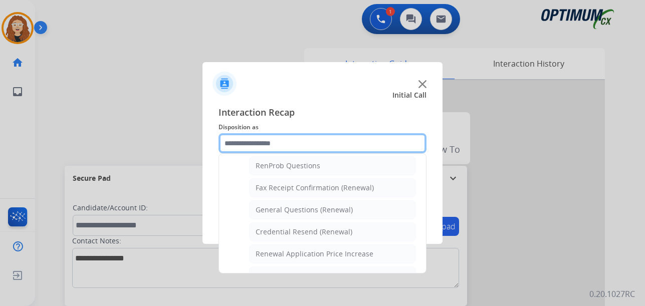
scroll to position [260, 0]
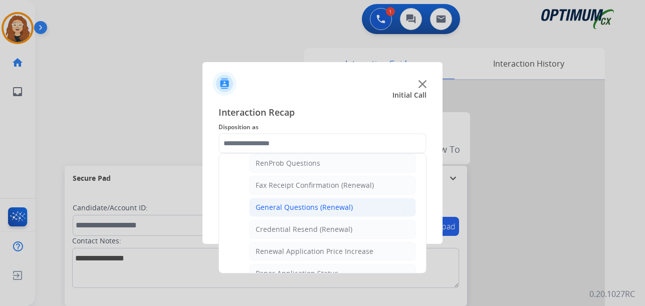
click at [334, 207] on div "General Questions (Renewal)" at bounding box center [304, 207] width 97 height 10
type input "**********"
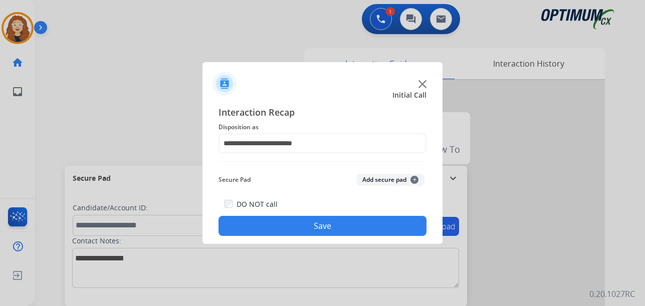
click at [331, 231] on button "Save" at bounding box center [323, 226] width 208 height 20
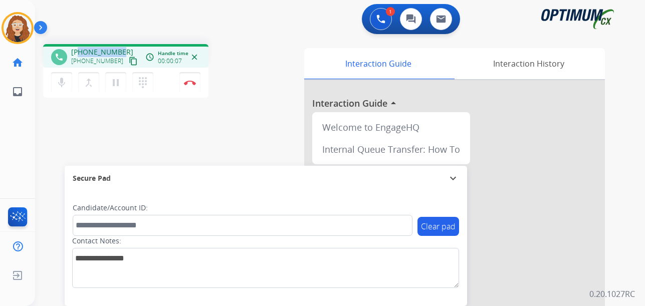
drag, startPoint x: 79, startPoint y: 51, endPoint x: 120, endPoint y: 48, distance: 40.7
click at [120, 48] on div "[PHONE_NUMBER] [PHONE_NUMBER] content_copy" at bounding box center [105, 57] width 68 height 20
click at [189, 84] on img at bounding box center [190, 82] width 12 height 5
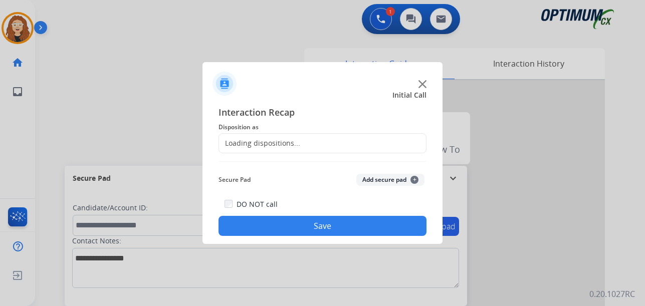
click at [271, 140] on div "Loading dispositions..." at bounding box center [259, 143] width 81 height 10
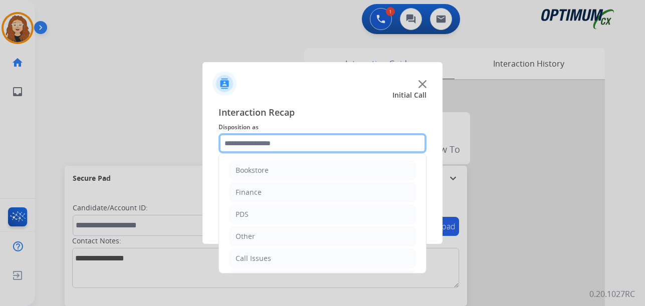
click at [272, 140] on input "text" at bounding box center [323, 143] width 208 height 20
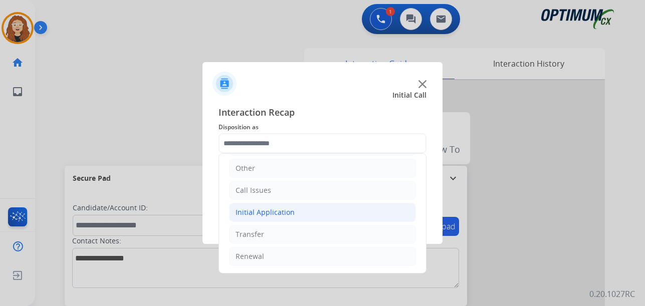
click at [300, 214] on li "Initial Application" at bounding box center [322, 212] width 187 height 19
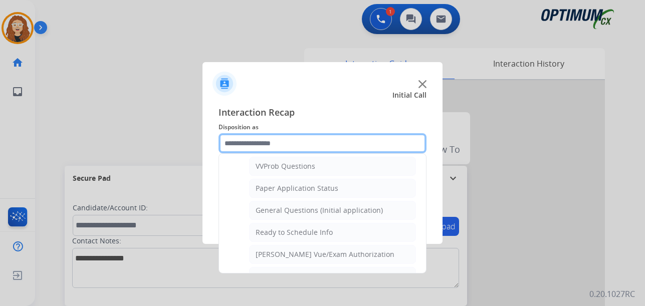
scroll to position [549, 0]
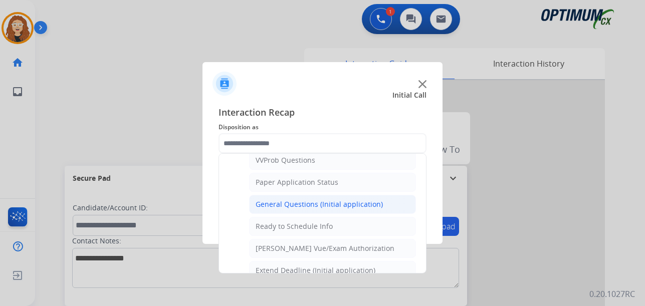
click at [332, 206] on div "General Questions (Initial application)" at bounding box center [319, 204] width 127 height 10
type input "**********"
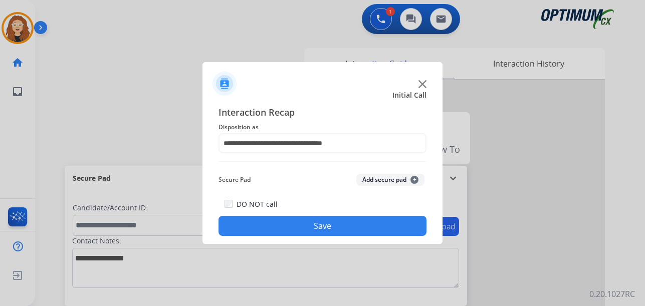
click at [322, 222] on button "Save" at bounding box center [323, 226] width 208 height 20
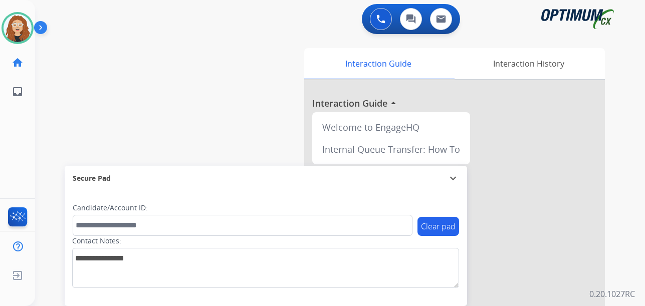
click at [50, 122] on div "swap_horiz Break voice bridge close_fullscreen Connect 3-Way Call merge_type Se…" at bounding box center [328, 245] width 586 height 418
click at [42, 129] on div "swap_horiz Break voice bridge close_fullscreen Connect 3-Way Call merge_type Se…" at bounding box center [328, 245] width 586 height 418
click at [22, 25] on img at bounding box center [18, 28] width 28 height 28
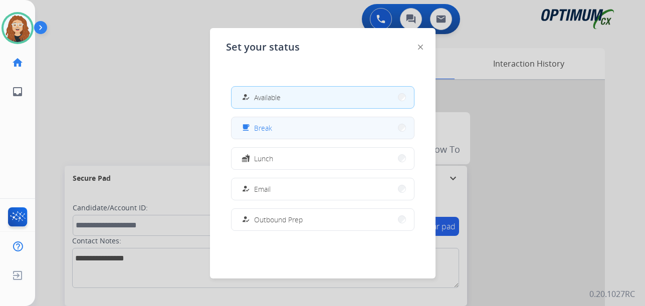
click at [265, 125] on span "Break" at bounding box center [263, 128] width 18 height 11
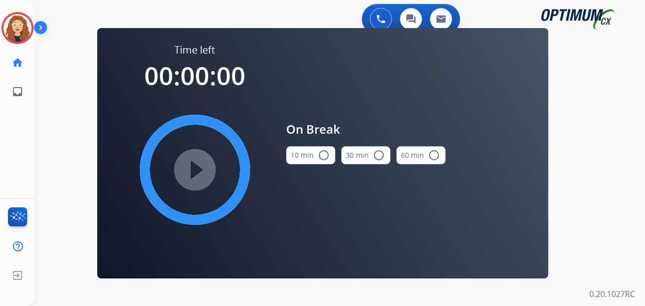
click at [326, 153] on mat-icon "radio_button_unchecked" at bounding box center [324, 155] width 12 height 12
click at [199, 164] on mat-icon "play_circle_filled" at bounding box center [195, 170] width 12 height 12
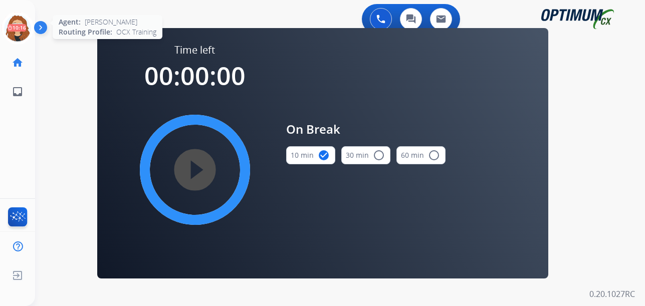
click at [13, 30] on icon at bounding box center [18, 28] width 33 height 33
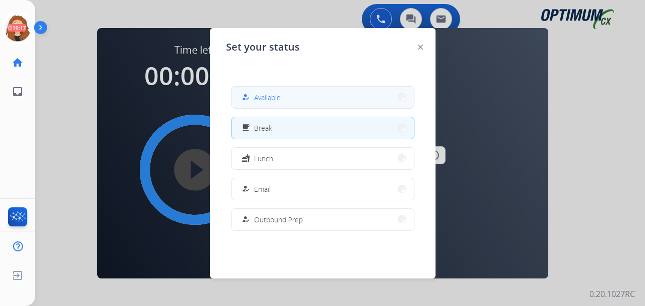
click at [262, 94] on span "Available" at bounding box center [267, 97] width 27 height 11
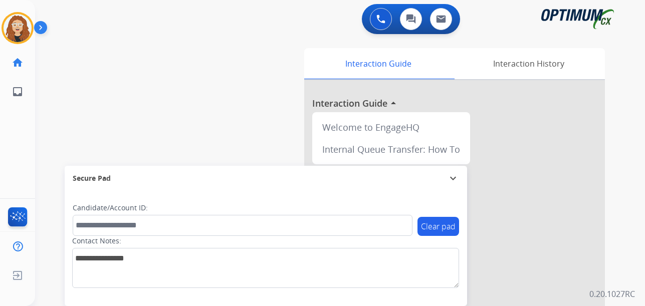
click at [48, 149] on div "swap_horiz Break voice bridge close_fullscreen Connect 3-Way Call merge_type Se…" at bounding box center [328, 245] width 586 height 418
click at [48, 147] on div "swap_horiz Break voice bridge close_fullscreen Connect 3-Way Call merge_type Se…" at bounding box center [328, 245] width 586 height 418
click at [57, 152] on div "swap_horiz Break voice bridge close_fullscreen Connect 3-Way Call merge_type Se…" at bounding box center [328, 245] width 586 height 418
click at [56, 140] on div "swap_horiz Break voice bridge close_fullscreen Connect 3-Way Call merge_type Se…" at bounding box center [328, 245] width 586 height 418
click at [49, 153] on div "swap_horiz Break voice bridge close_fullscreen Connect 3-Way Call merge_type Se…" at bounding box center [328, 245] width 586 height 418
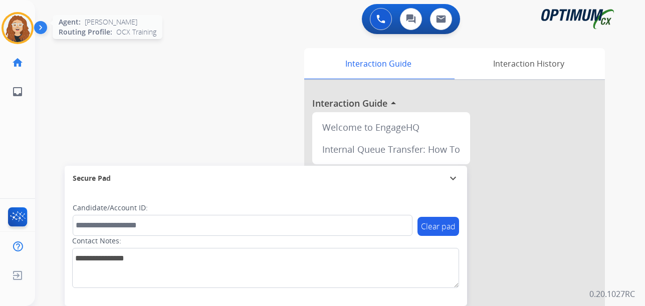
click at [18, 30] on img at bounding box center [18, 28] width 28 height 28
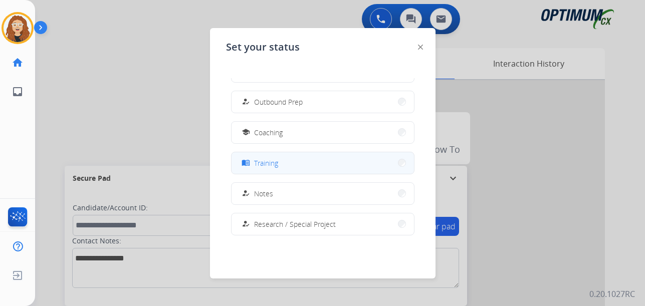
scroll to position [118, 0]
click at [362, 163] on button "menu_book Training" at bounding box center [323, 163] width 182 height 22
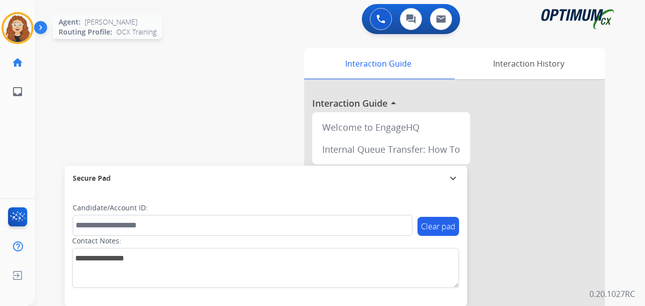
click at [21, 31] on img at bounding box center [18, 28] width 28 height 28
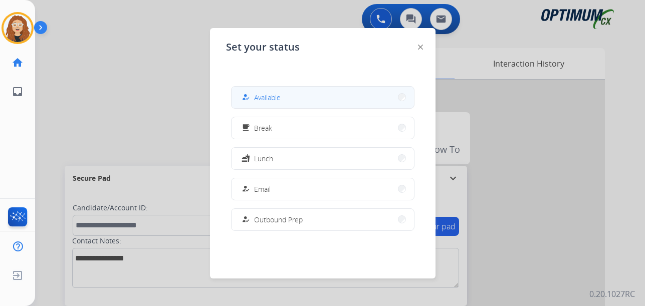
click at [302, 94] on button "how_to_reg Available" at bounding box center [323, 98] width 182 height 22
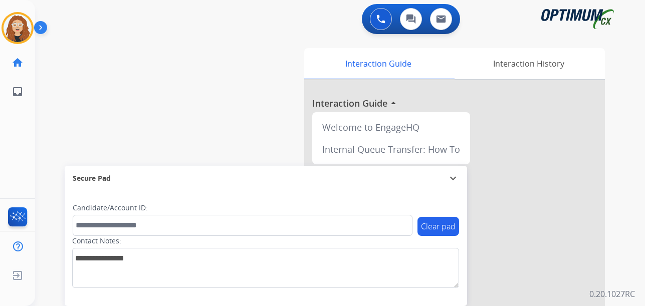
click at [51, 133] on div "swap_horiz Break voice bridge close_fullscreen Connect 3-Way Call merge_type Se…" at bounding box center [328, 245] width 586 height 418
click at [27, 26] on img at bounding box center [18, 28] width 28 height 28
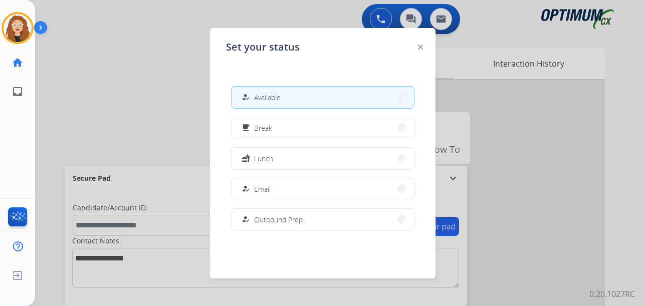
click at [147, 121] on div at bounding box center [322, 153] width 645 height 306
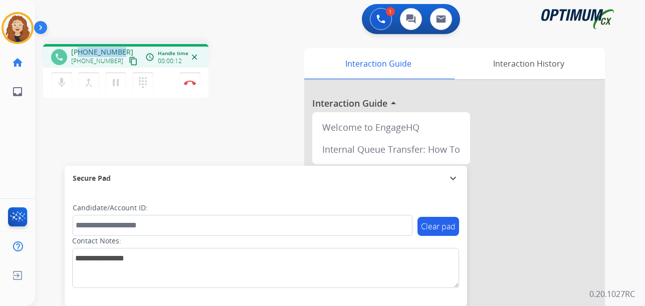
drag, startPoint x: 80, startPoint y: 51, endPoint x: 121, endPoint y: 47, distance: 41.8
click at [121, 47] on div "[PHONE_NUMBER] [PHONE_NUMBER] content_copy" at bounding box center [105, 57] width 68 height 20
click at [191, 87] on button "Disconnect" at bounding box center [189, 82] width 21 height 21
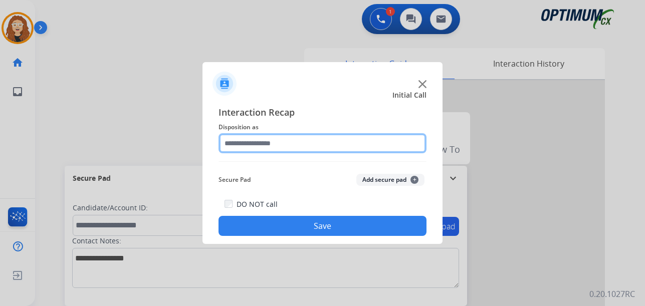
click at [267, 142] on input "text" at bounding box center [323, 143] width 208 height 20
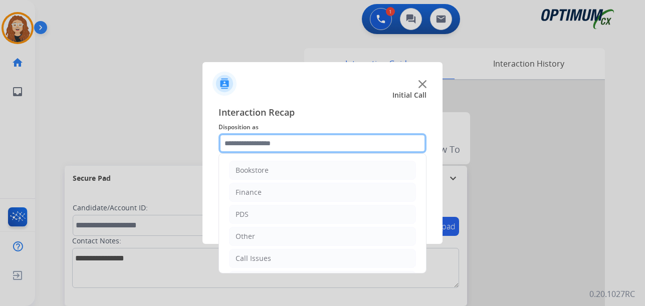
scroll to position [68, 0]
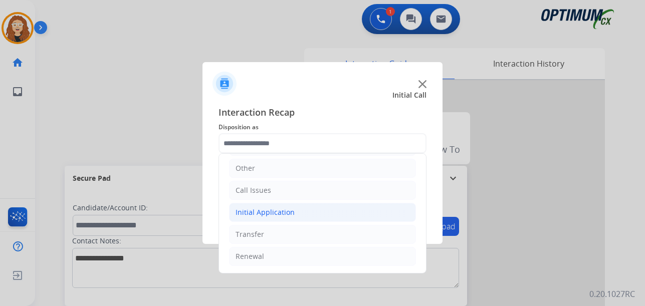
click at [273, 214] on div "Initial Application" at bounding box center [265, 212] width 59 height 10
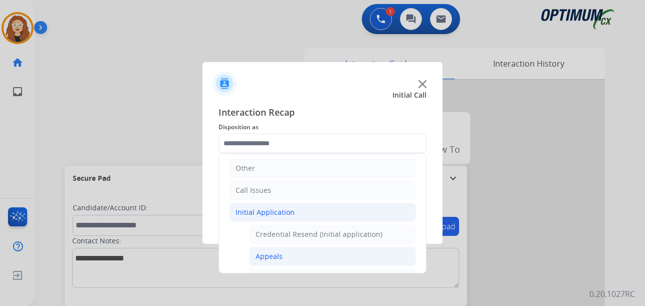
click at [294, 257] on li "Appeals" at bounding box center [332, 256] width 167 height 19
type input "*******"
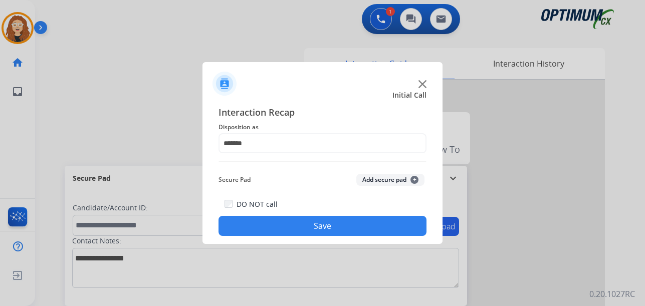
click at [299, 235] on button "Save" at bounding box center [323, 226] width 208 height 20
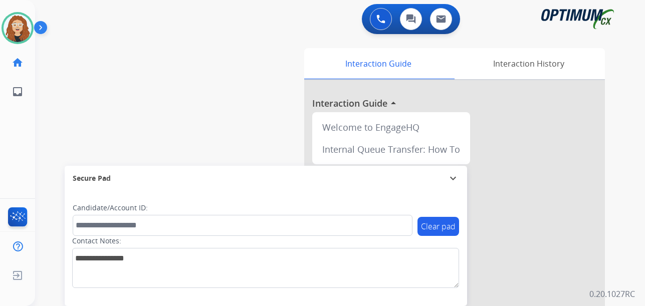
click at [49, 181] on div "swap_horiz Break voice bridge close_fullscreen Connect 3-Way Call merge_type Se…" at bounding box center [328, 245] width 586 height 418
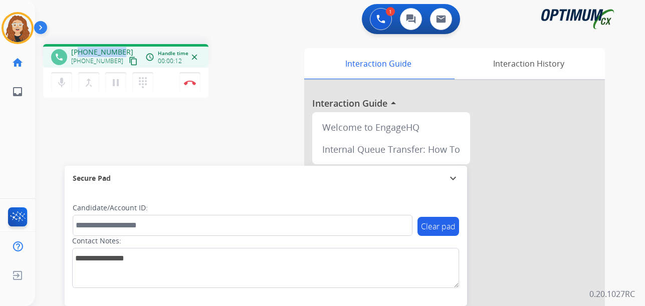
drag, startPoint x: 81, startPoint y: 49, endPoint x: 117, endPoint y: 47, distance: 36.6
click at [120, 47] on div "[PHONE_NUMBER] [PHONE_NUMBER] content_copy" at bounding box center [105, 57] width 68 height 20
click at [191, 88] on button "Disconnect" at bounding box center [189, 82] width 21 height 21
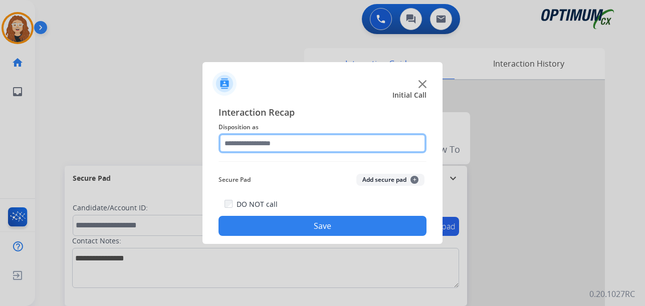
click at [296, 144] on input "text" at bounding box center [323, 143] width 208 height 20
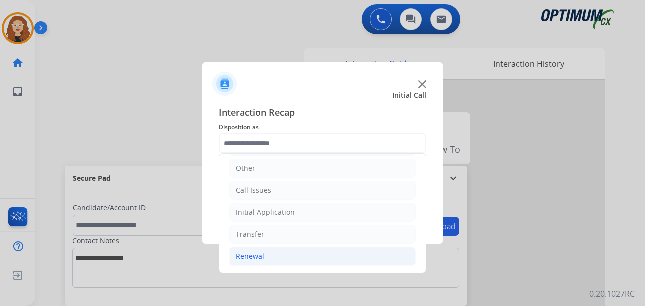
click at [278, 261] on li "Renewal" at bounding box center [322, 256] width 187 height 19
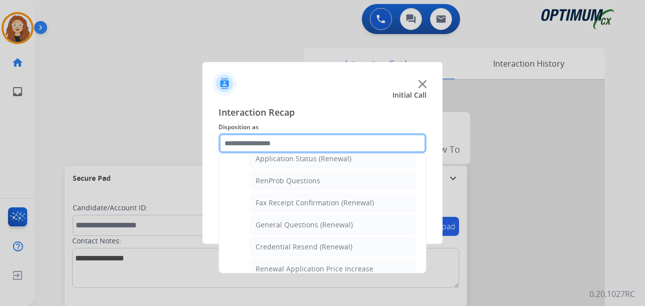
scroll to position [249, 0]
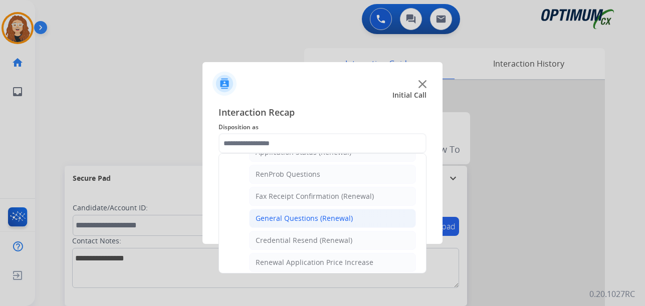
click at [357, 211] on li "General Questions (Renewal)" at bounding box center [332, 218] width 167 height 19
type input "**********"
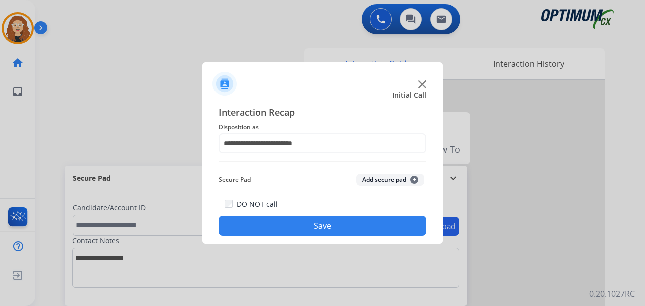
click at [354, 219] on button "Save" at bounding box center [323, 226] width 208 height 20
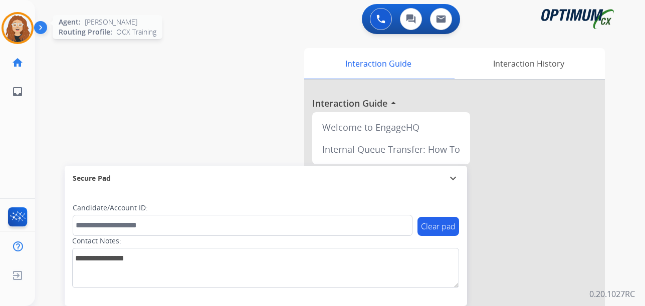
click at [14, 29] on img at bounding box center [18, 28] width 28 height 28
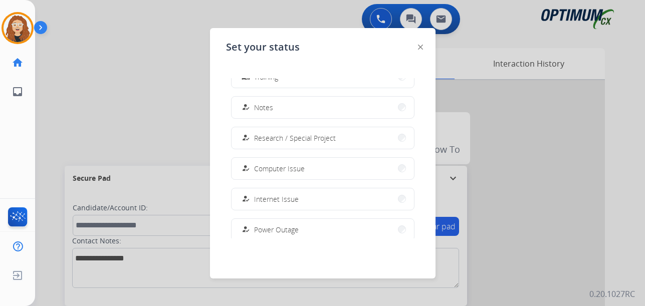
scroll to position [250, 0]
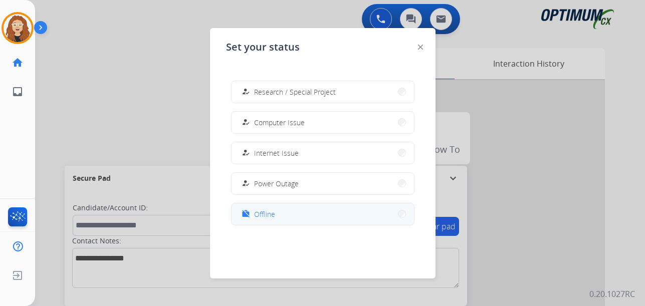
click at [282, 211] on button "work_off Offline" at bounding box center [323, 214] width 182 height 22
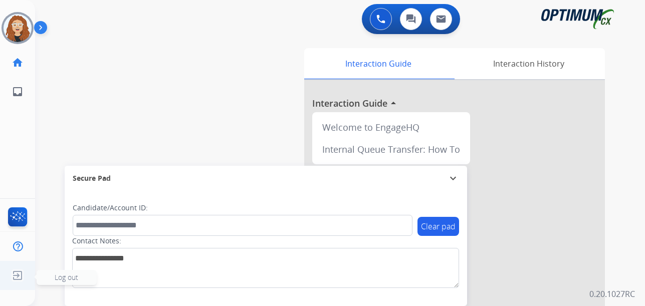
click at [19, 276] on img at bounding box center [18, 275] width 18 height 19
click at [51, 278] on span "Log out" at bounding box center [67, 277] width 60 height 15
